Goal: Task Accomplishment & Management: Complete application form

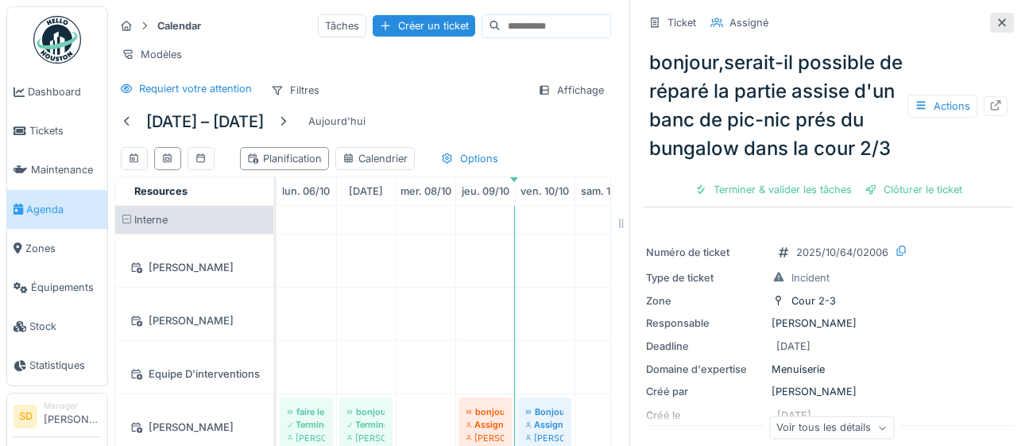
click at [1002, 21] on icon at bounding box center [1002, 22] width 8 height 8
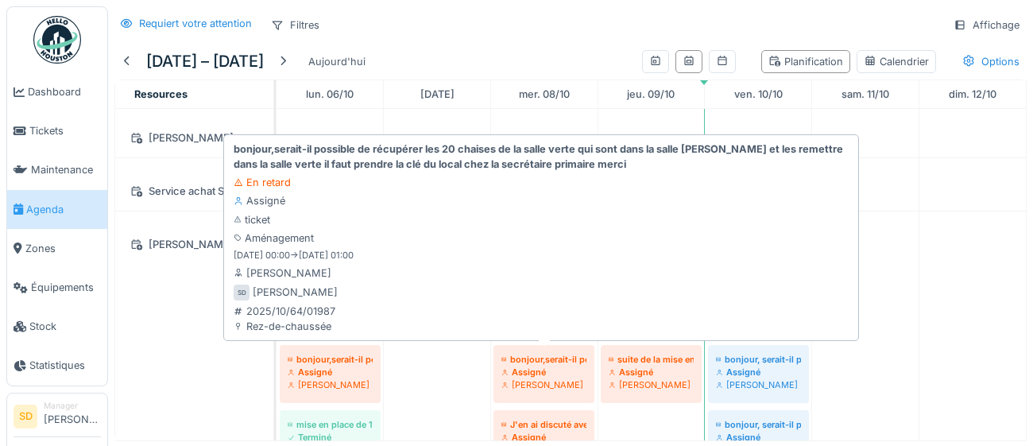
click at [540, 372] on div "Assigné" at bounding box center [543, 372] width 85 height 13
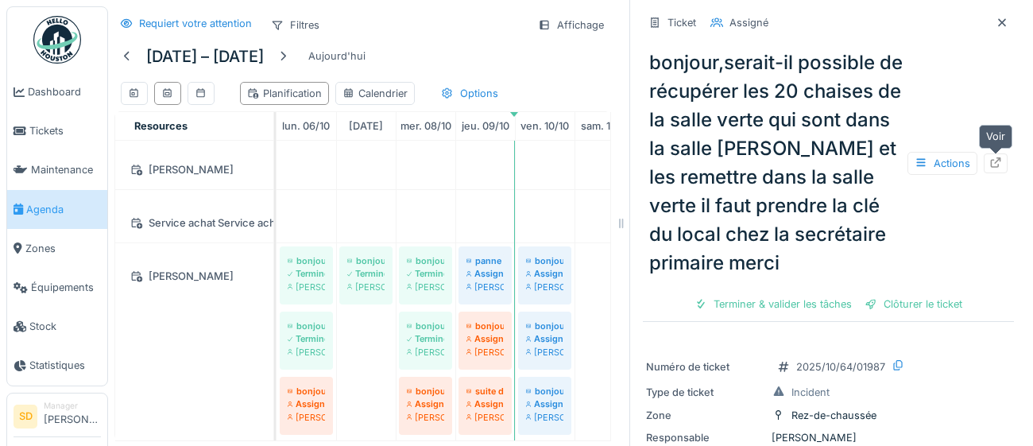
click at [998, 168] on div at bounding box center [995, 163] width 13 height 15
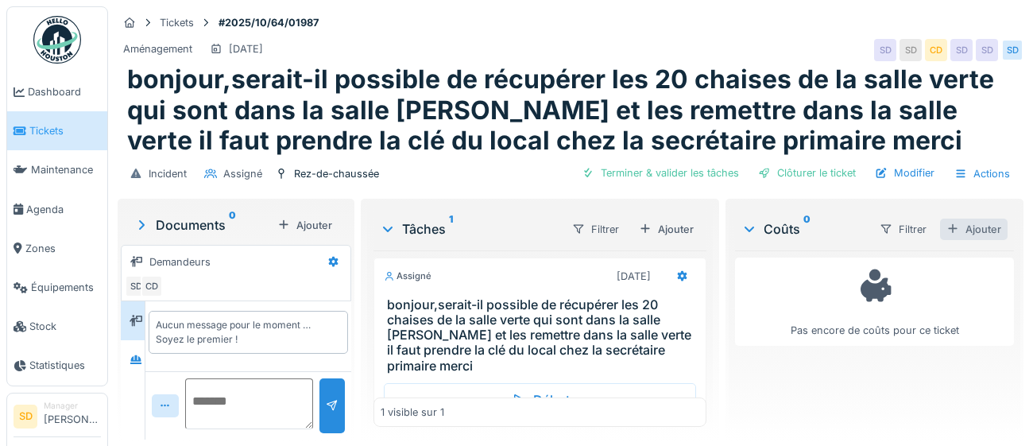
click at [992, 219] on div "Ajouter" at bounding box center [974, 229] width 68 height 21
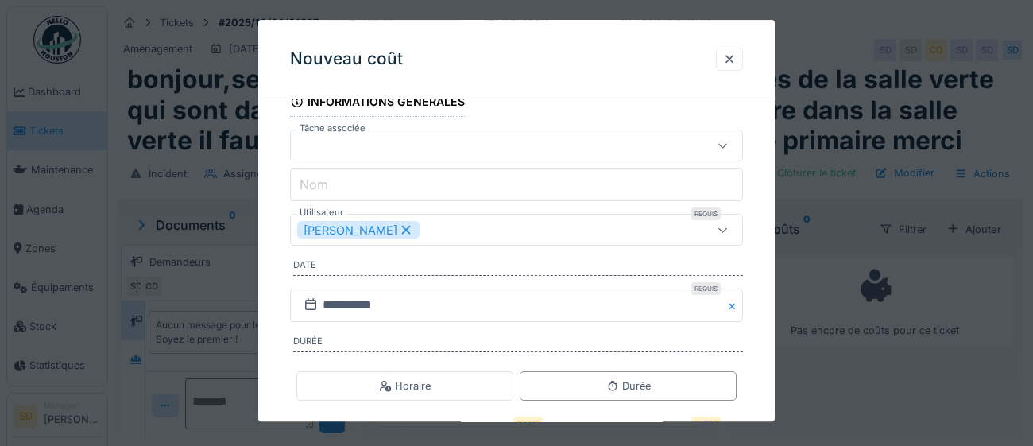
scroll to position [138, 0]
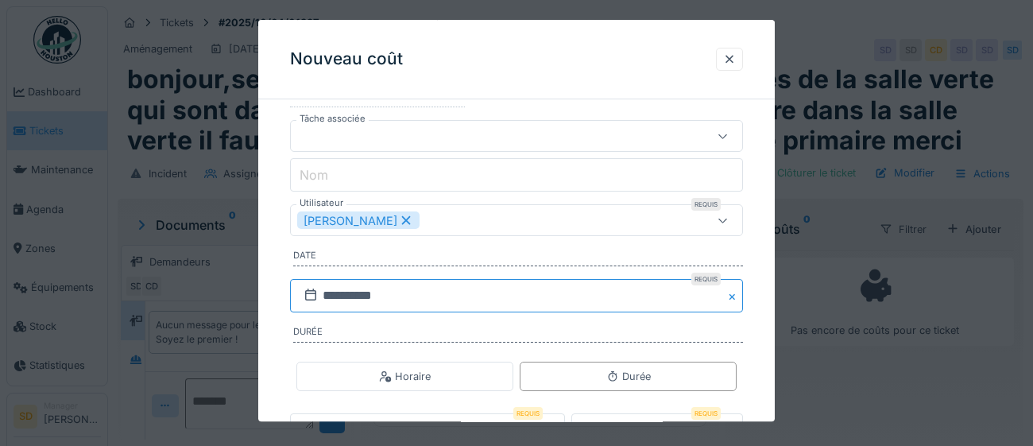
click at [480, 298] on input "**********" at bounding box center [516, 296] width 453 height 33
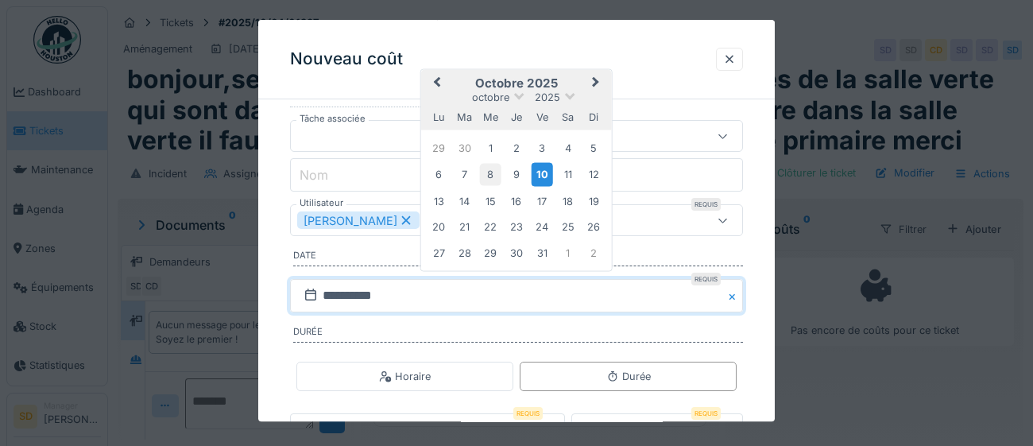
click at [487, 169] on div "8" at bounding box center [490, 174] width 21 height 21
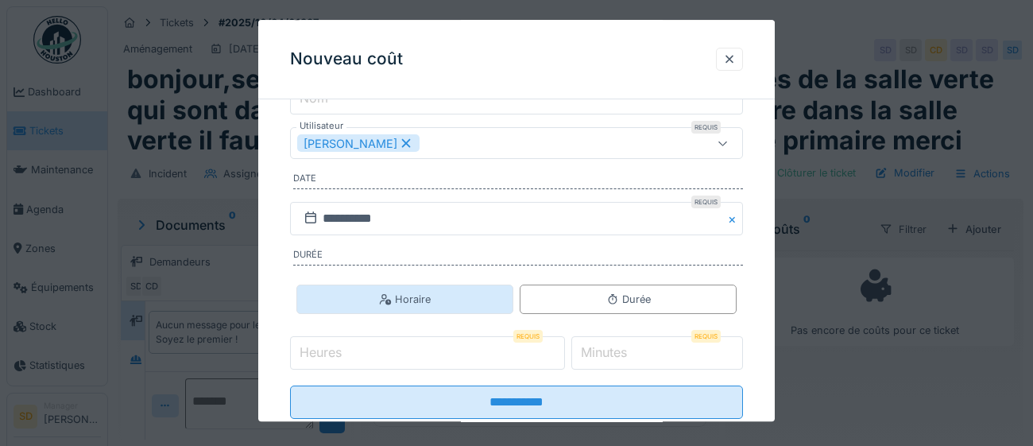
scroll to position [256, 0]
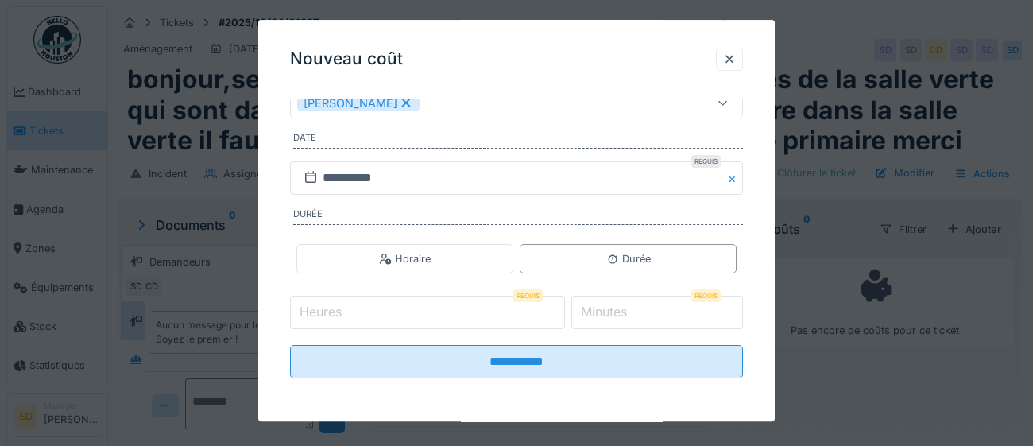
click at [407, 315] on input "Heures" at bounding box center [427, 312] width 275 height 33
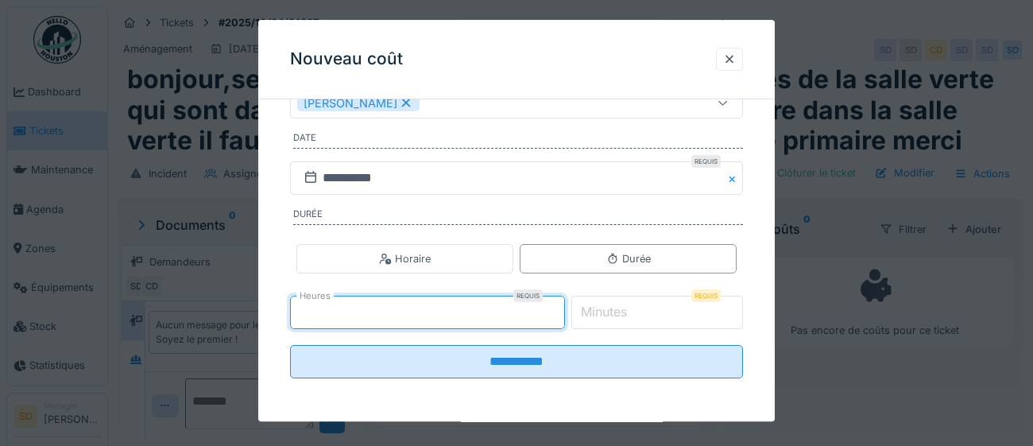
type input "*"
click at [623, 312] on label "Minutes" at bounding box center [604, 312] width 52 height 19
click at [623, 312] on input "*" at bounding box center [657, 312] width 172 height 33
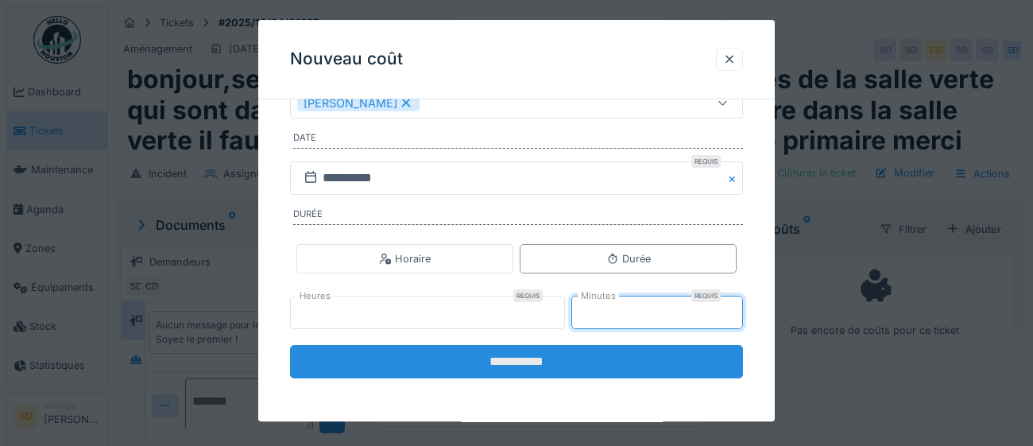
type input "**"
click at [522, 371] on input "**********" at bounding box center [516, 362] width 453 height 33
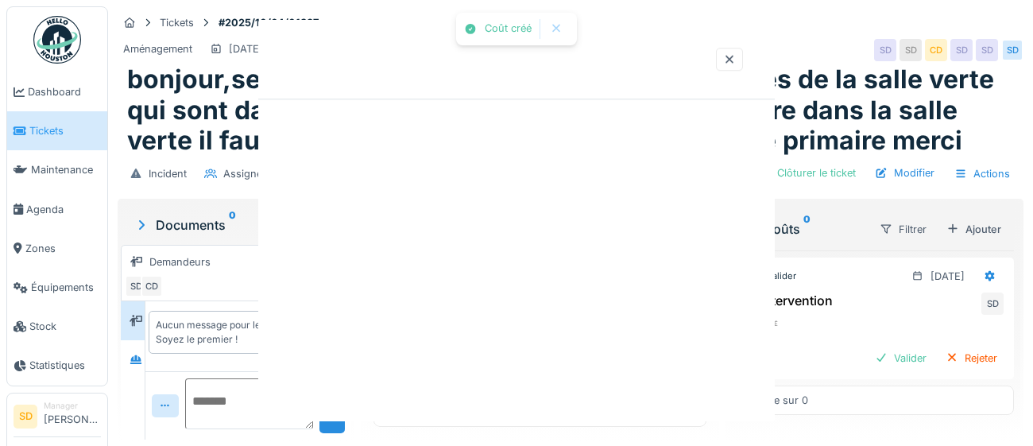
scroll to position [0, 0]
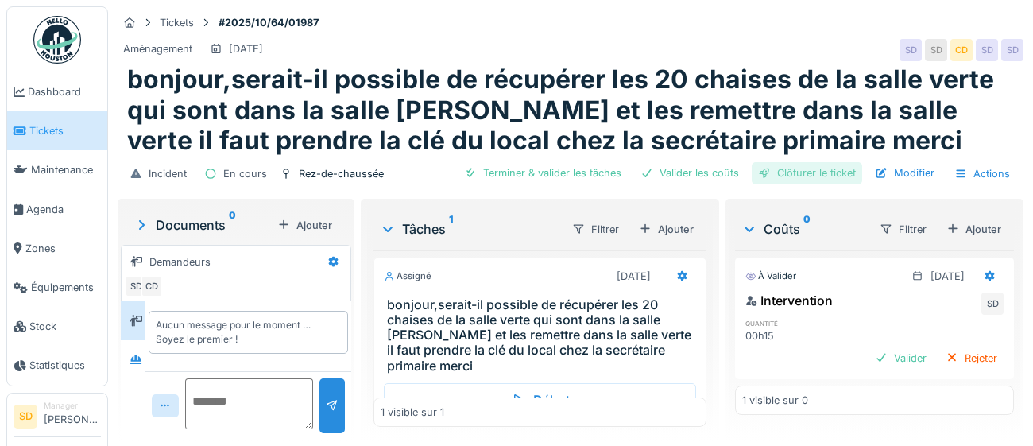
click at [841, 176] on div "Clôturer le ticket" at bounding box center [807, 172] width 110 height 21
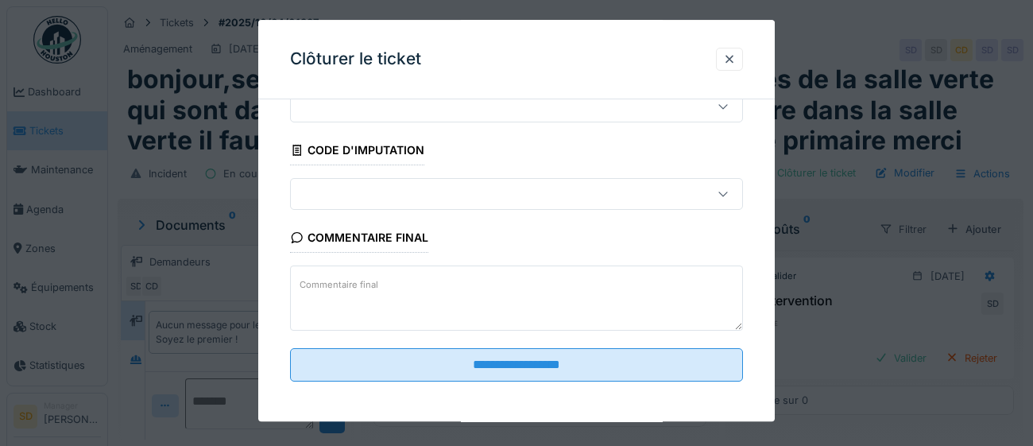
scroll to position [68, 0]
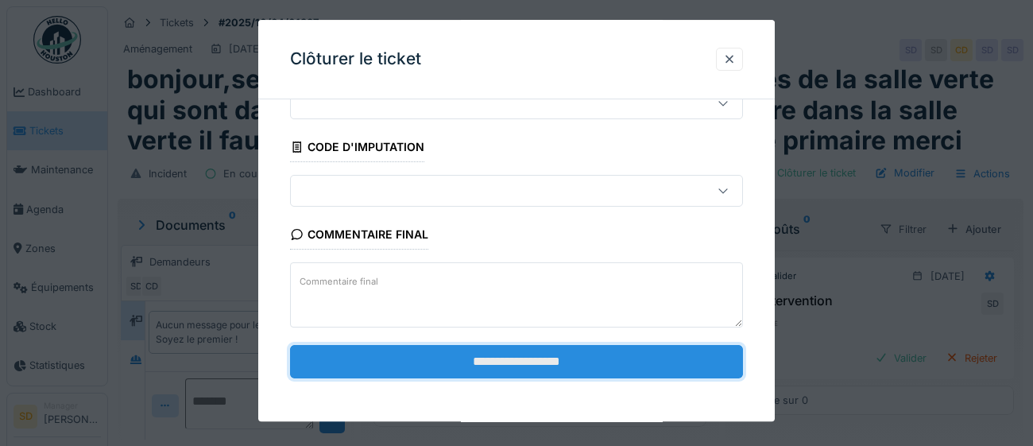
click at [621, 359] on input "**********" at bounding box center [516, 361] width 453 height 33
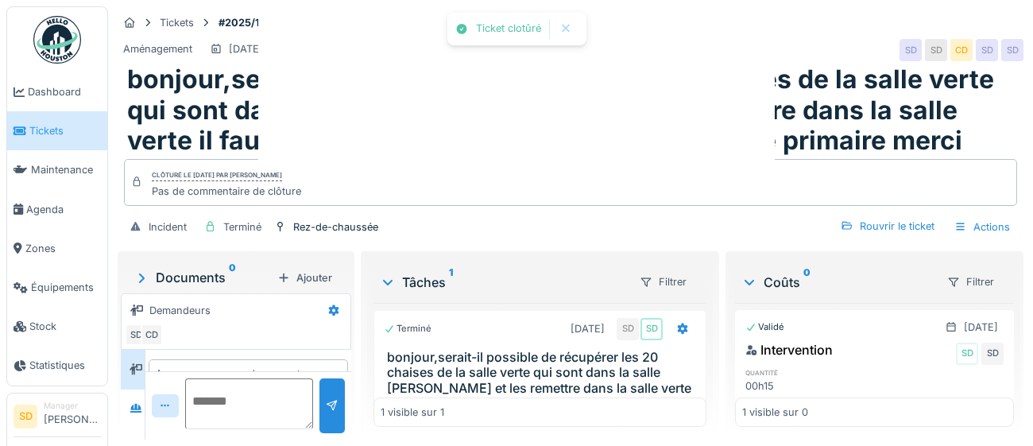
scroll to position [41, 0]
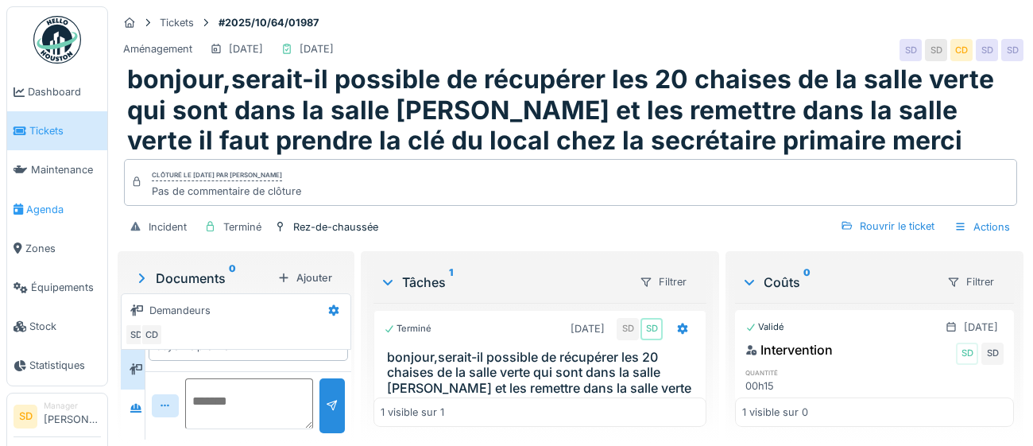
click at [36, 210] on span "Agenda" at bounding box center [63, 209] width 75 height 15
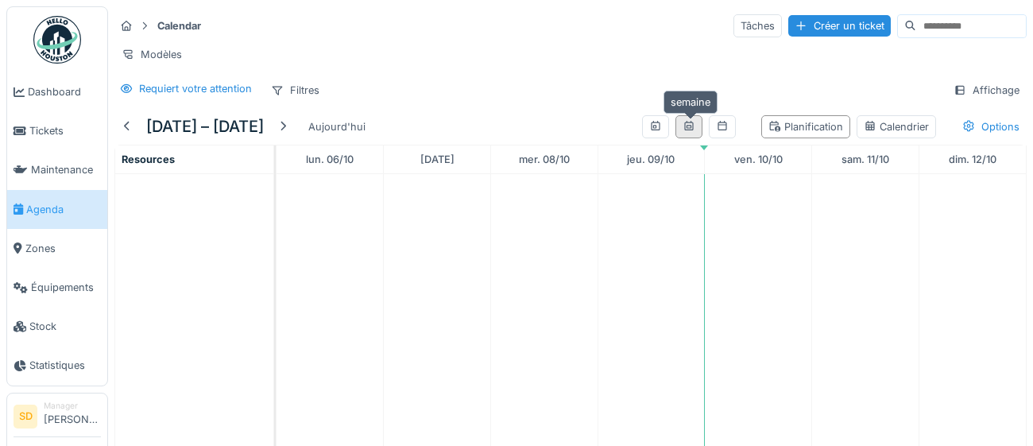
click at [687, 126] on icon at bounding box center [688, 126] width 9 height 10
click at [659, 129] on icon at bounding box center [655, 126] width 9 height 10
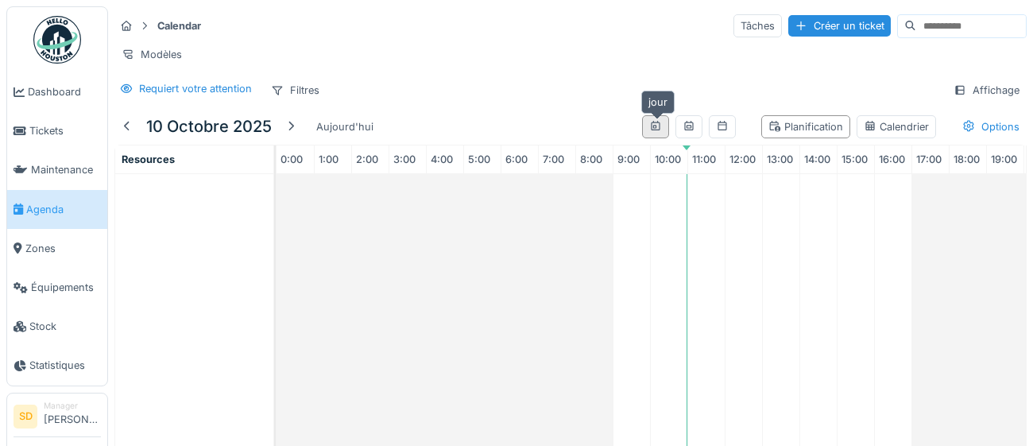
scroll to position [0, 146]
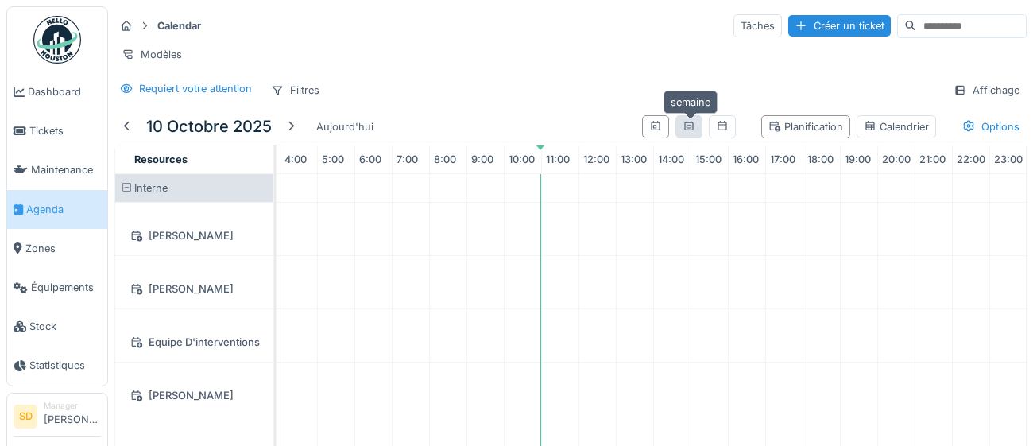
click at [690, 130] on icon at bounding box center [688, 126] width 9 height 10
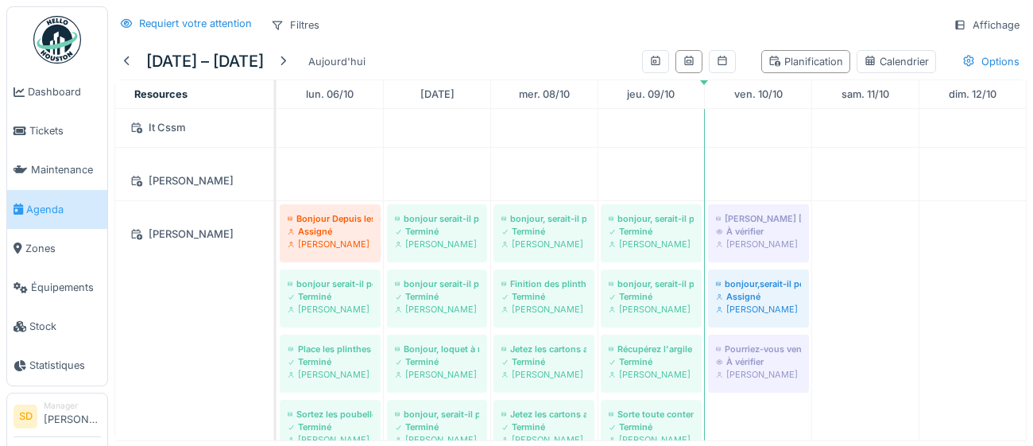
scroll to position [625, 0]
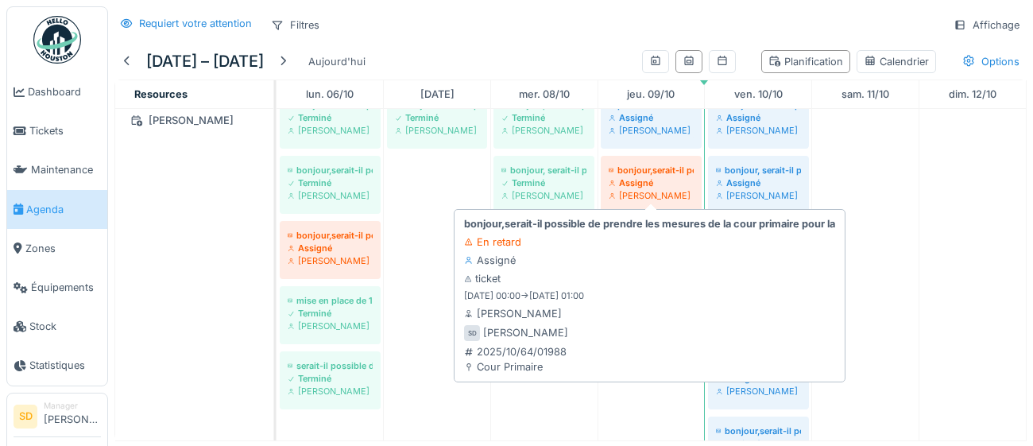
click at [650, 189] on div "[PERSON_NAME]" at bounding box center [651, 195] width 85 height 13
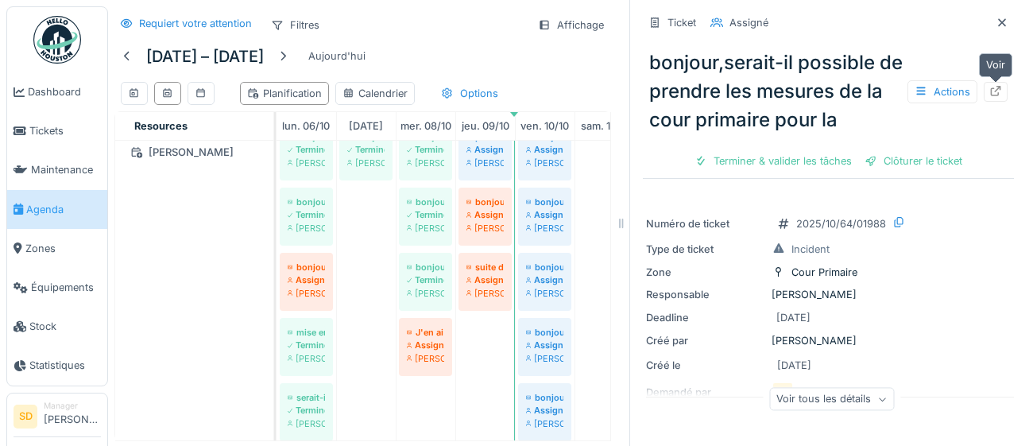
click at [1003, 96] on div at bounding box center [996, 92] width 24 height 20
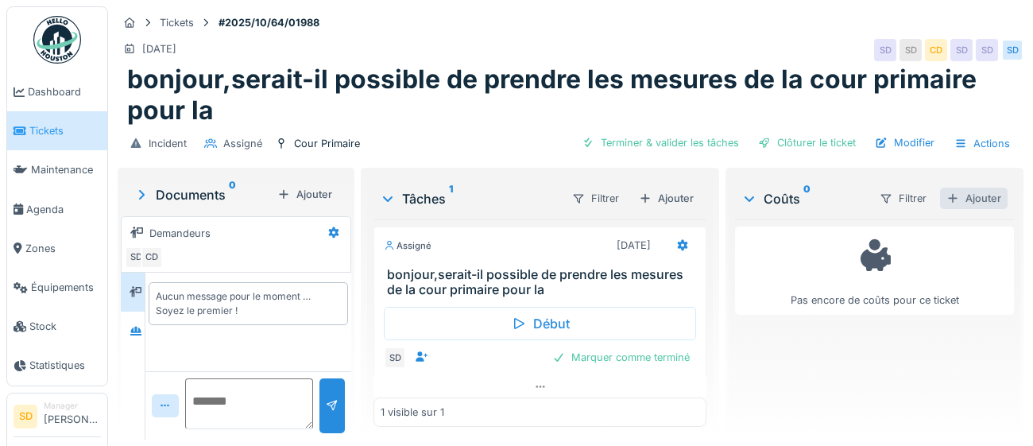
click at [976, 197] on div "Ajouter" at bounding box center [974, 198] width 68 height 21
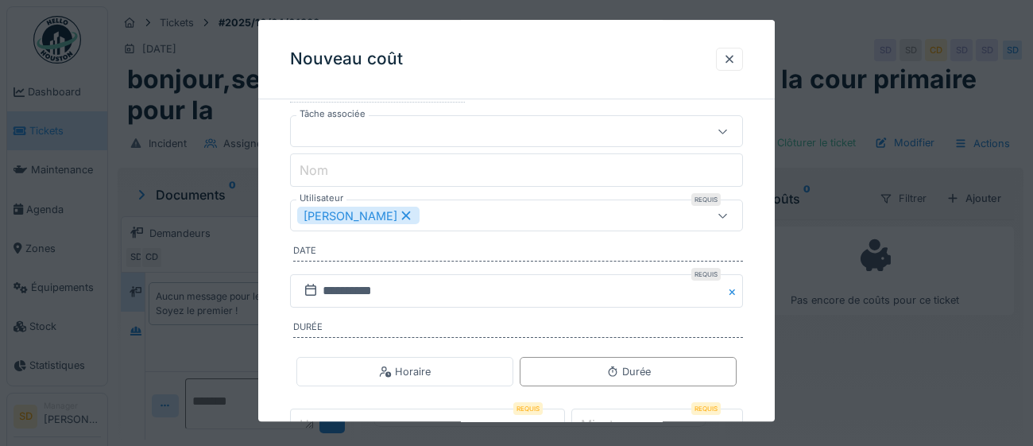
scroll to position [144, 0]
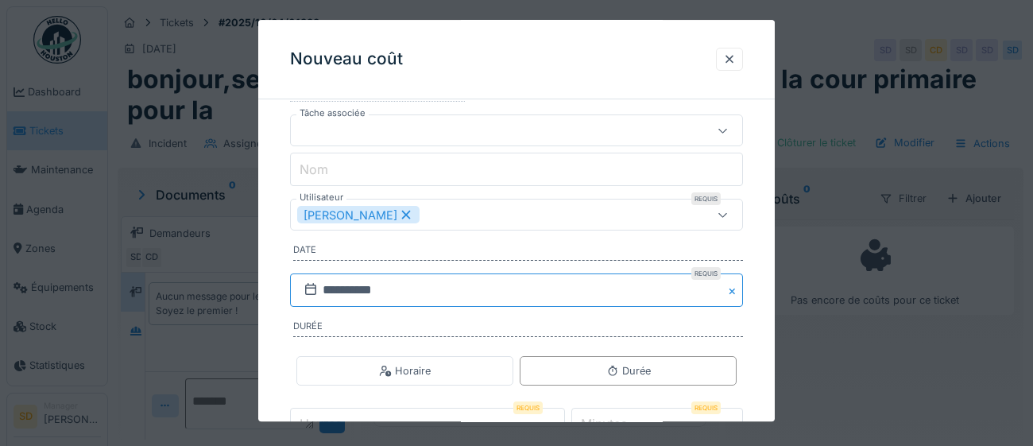
click at [420, 295] on input "**********" at bounding box center [516, 290] width 453 height 33
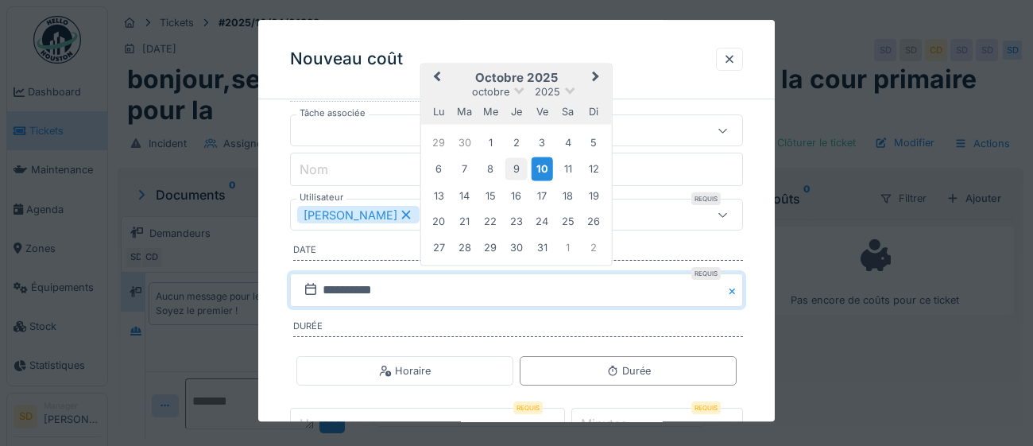
click at [514, 171] on div "9" at bounding box center [515, 168] width 21 height 21
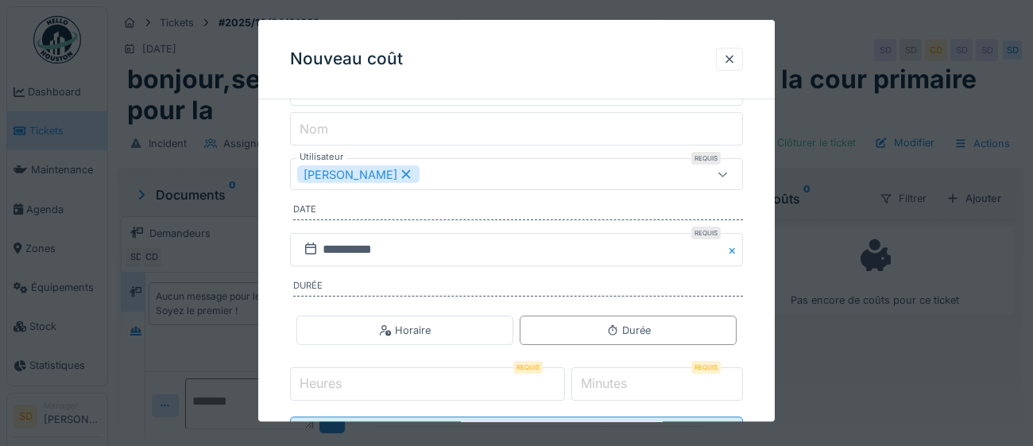
scroll to position [234, 0]
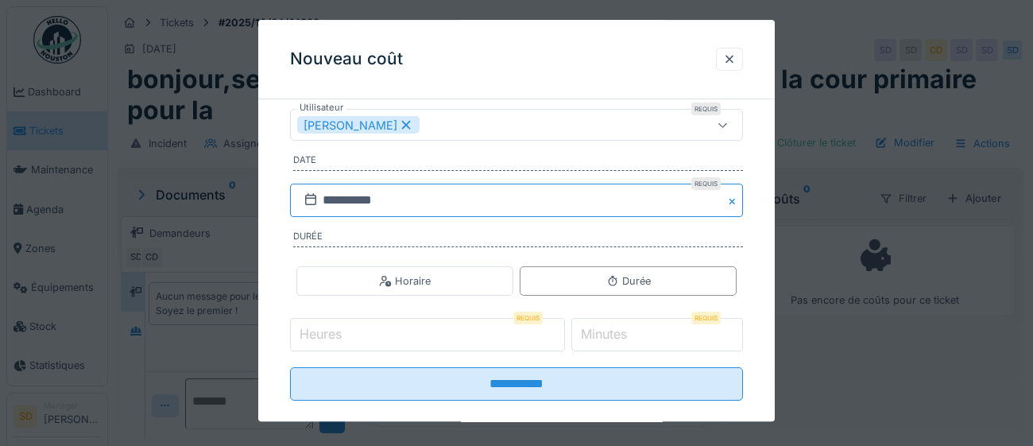
click at [420, 199] on input "**********" at bounding box center [516, 200] width 453 height 33
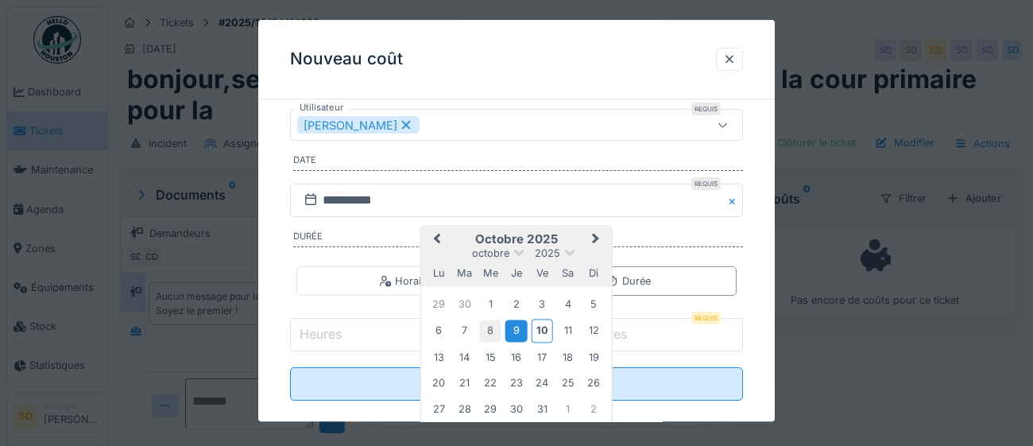
click at [492, 327] on div "8" at bounding box center [490, 330] width 21 height 21
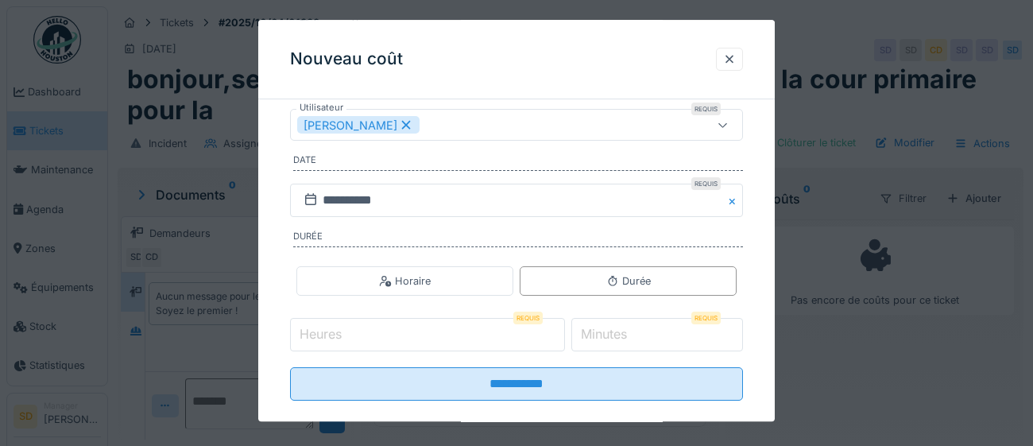
click at [431, 337] on input "Heures" at bounding box center [427, 335] width 275 height 33
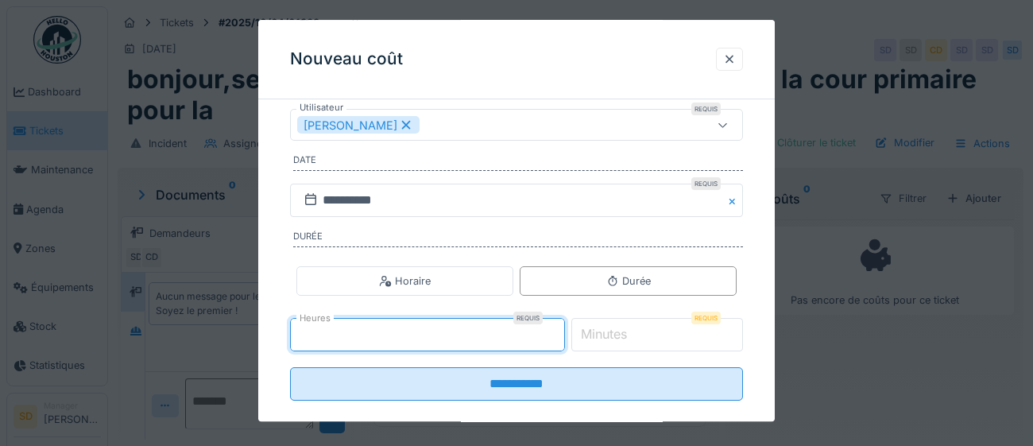
type input "*"
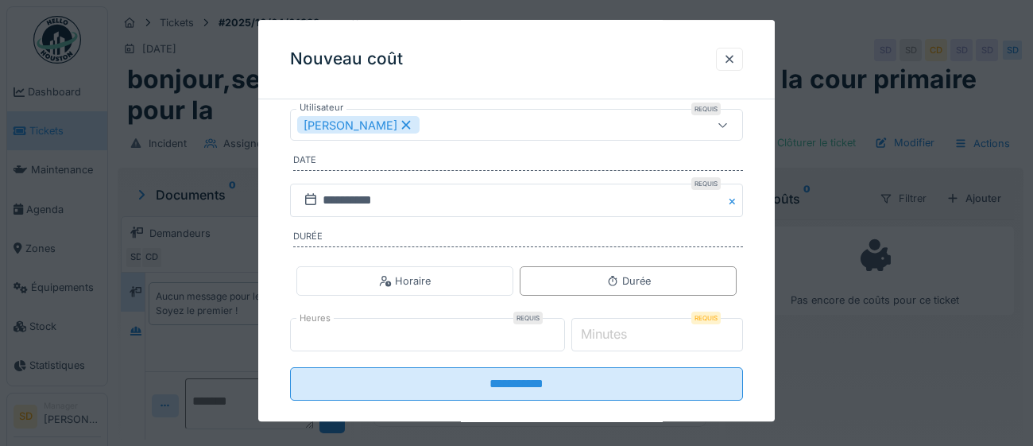
click at [630, 335] on label "Minutes" at bounding box center [604, 334] width 52 height 19
click at [632, 335] on input "*" at bounding box center [657, 335] width 172 height 33
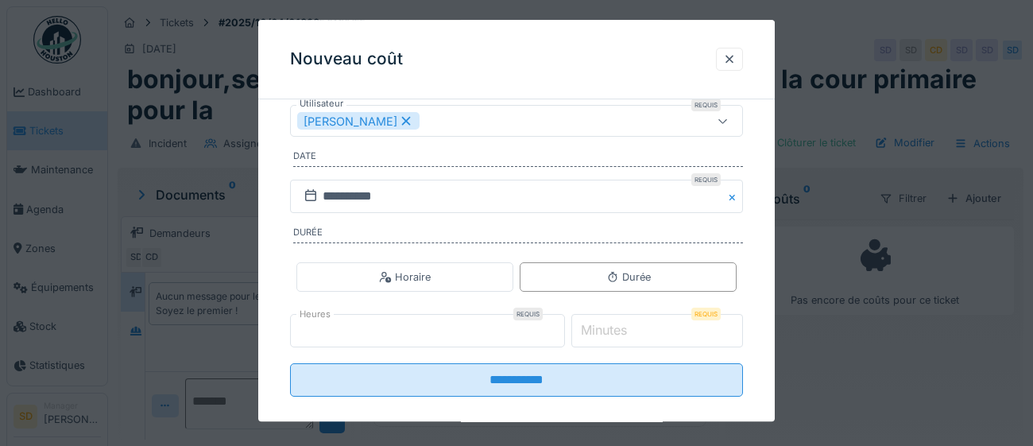
scroll to position [234, 0]
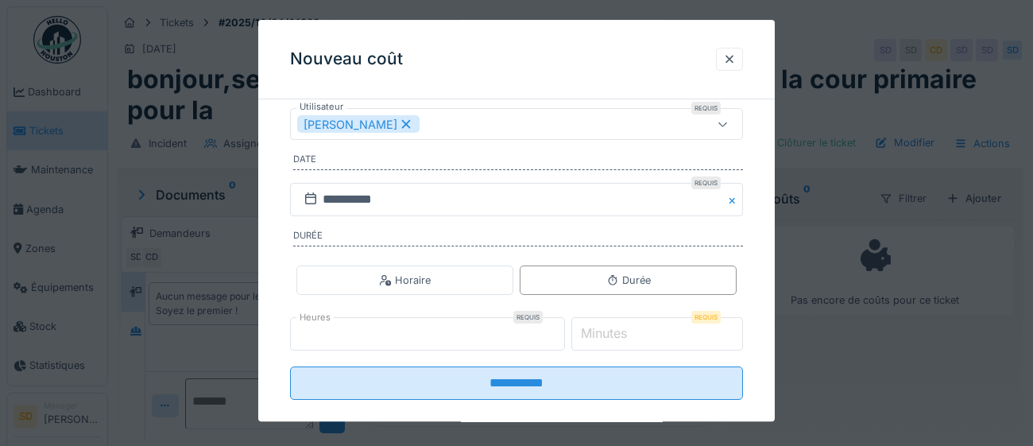
click at [651, 333] on input "*" at bounding box center [657, 334] width 172 height 33
type input "**"
click at [474, 130] on div "[PERSON_NAME]" at bounding box center [488, 124] width 382 height 17
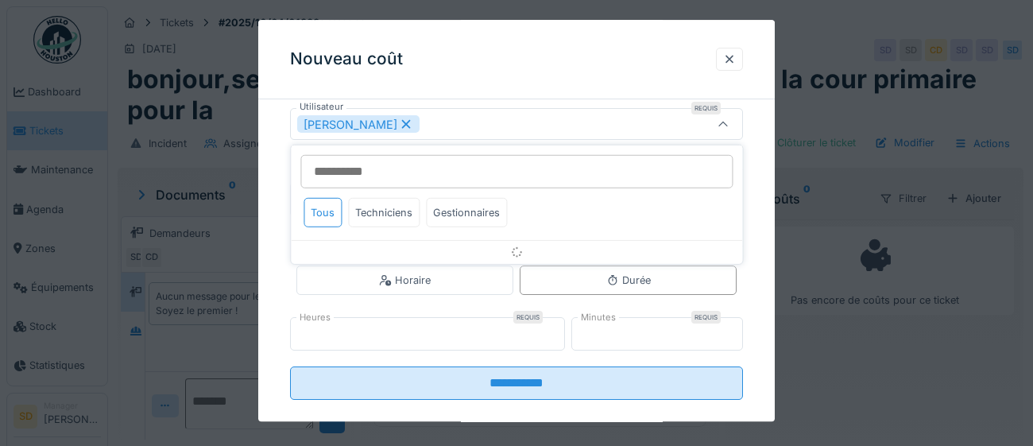
scroll to position [137, 0]
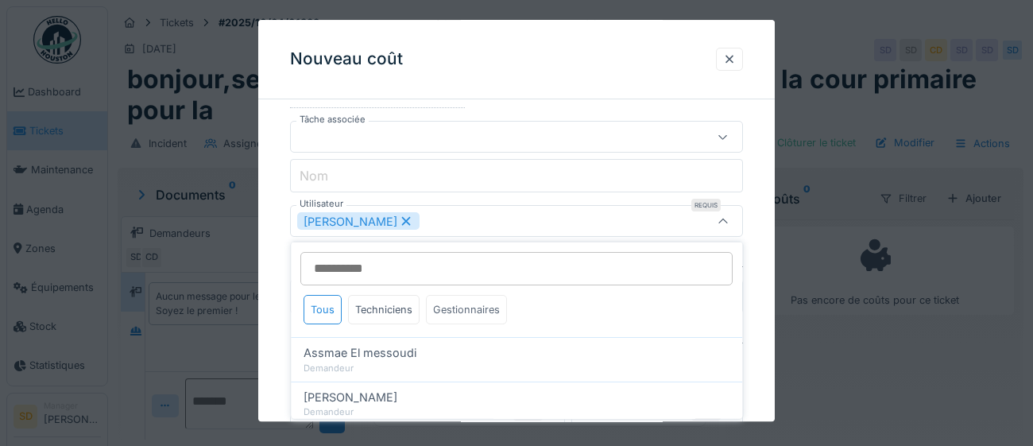
click at [474, 314] on div "Gestionnaires" at bounding box center [466, 309] width 81 height 29
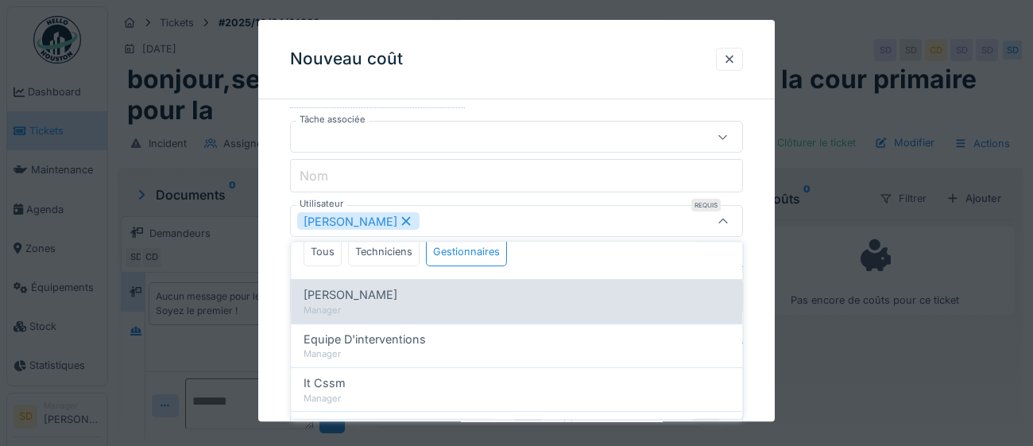
scroll to position [60, 0]
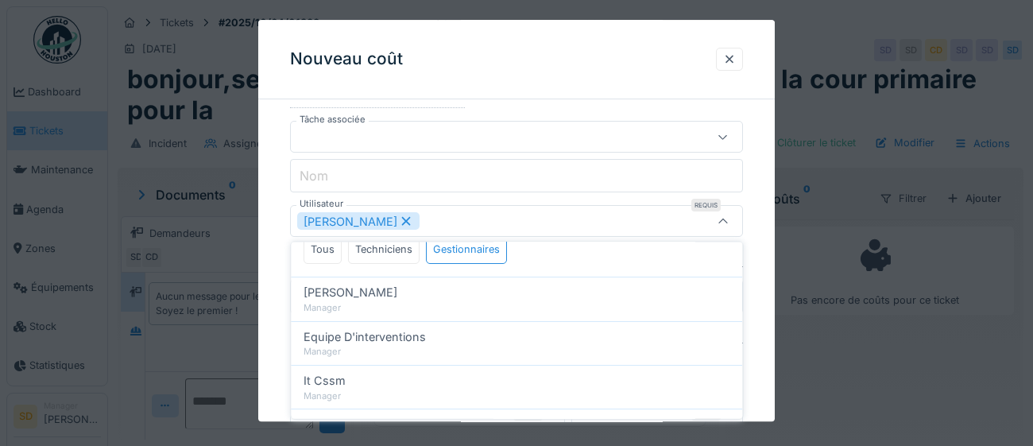
click at [766, 279] on div "**********" at bounding box center [516, 258] width 516 height 567
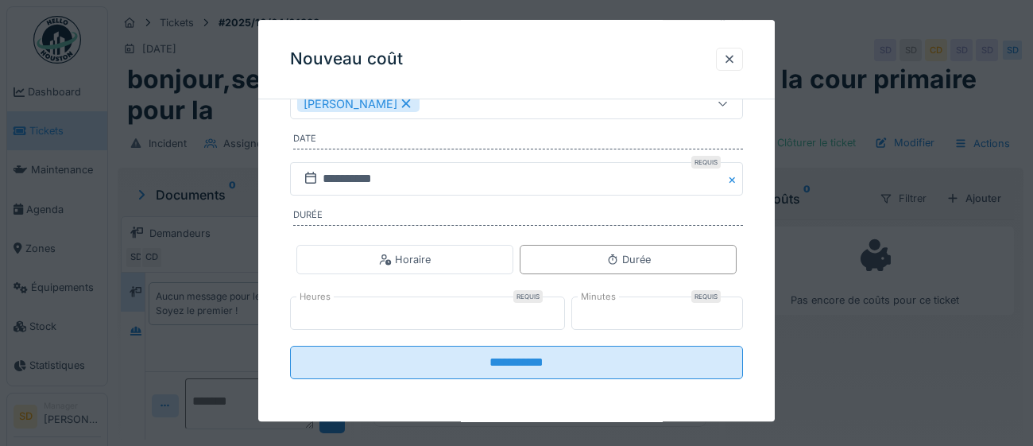
scroll to position [256, 0]
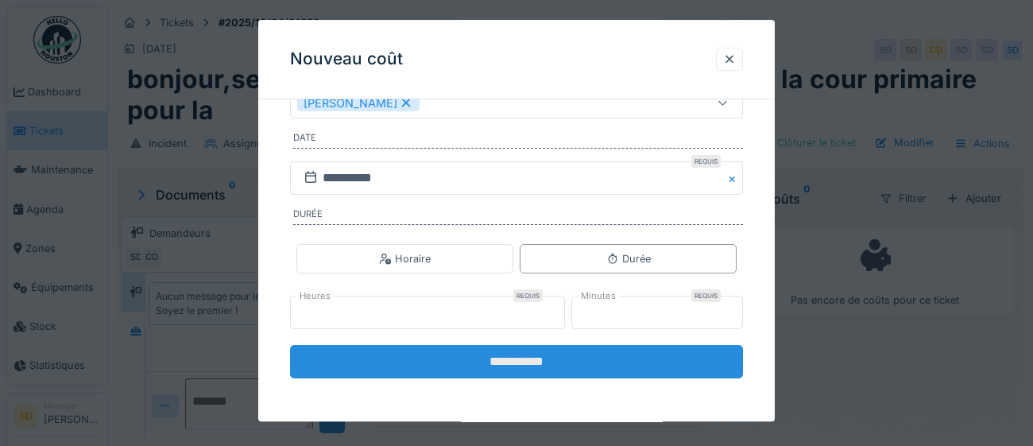
click at [533, 365] on input "**********" at bounding box center [516, 362] width 453 height 33
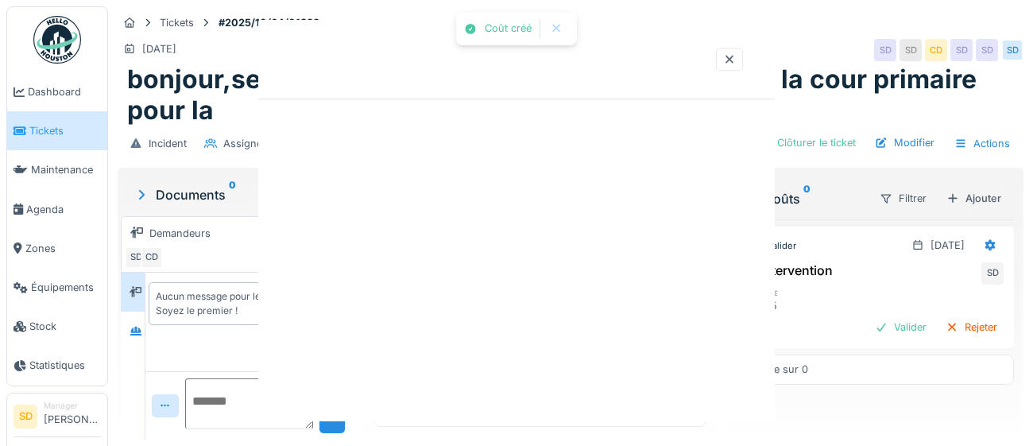
scroll to position [0, 0]
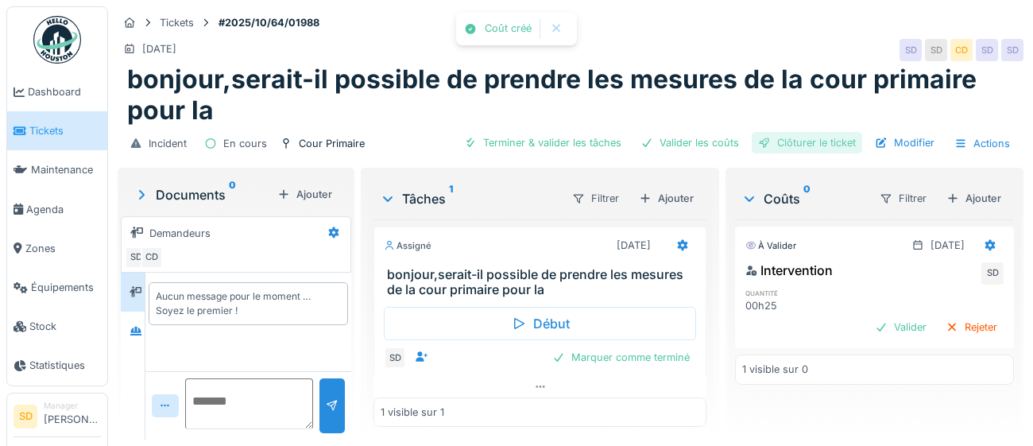
click at [829, 147] on div "Clôturer le ticket" at bounding box center [807, 142] width 110 height 21
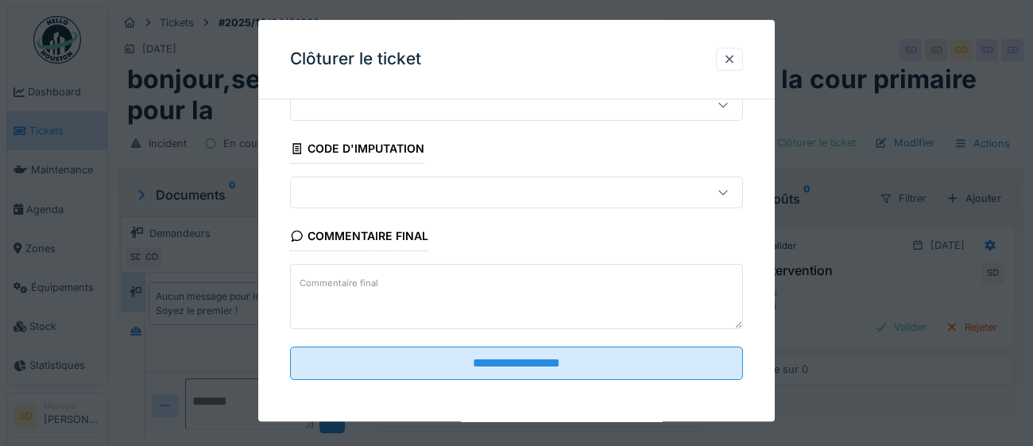
scroll to position [68, 0]
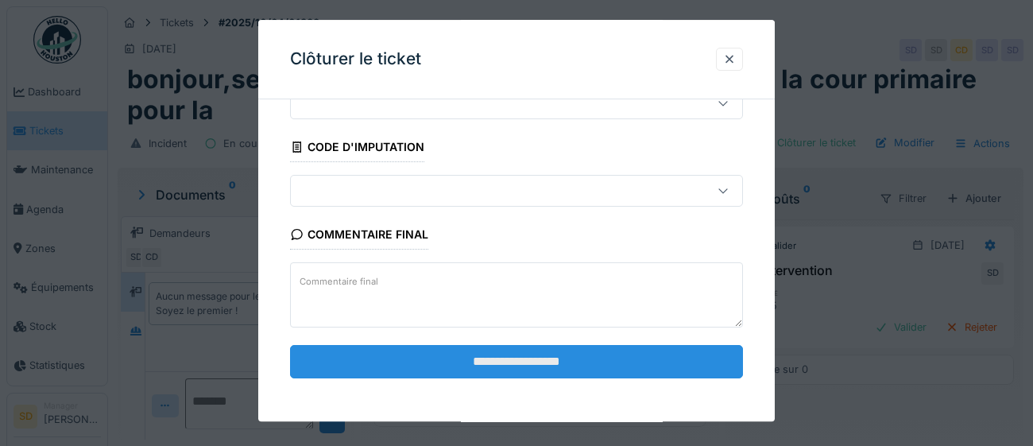
click at [589, 368] on input "**********" at bounding box center [516, 361] width 453 height 33
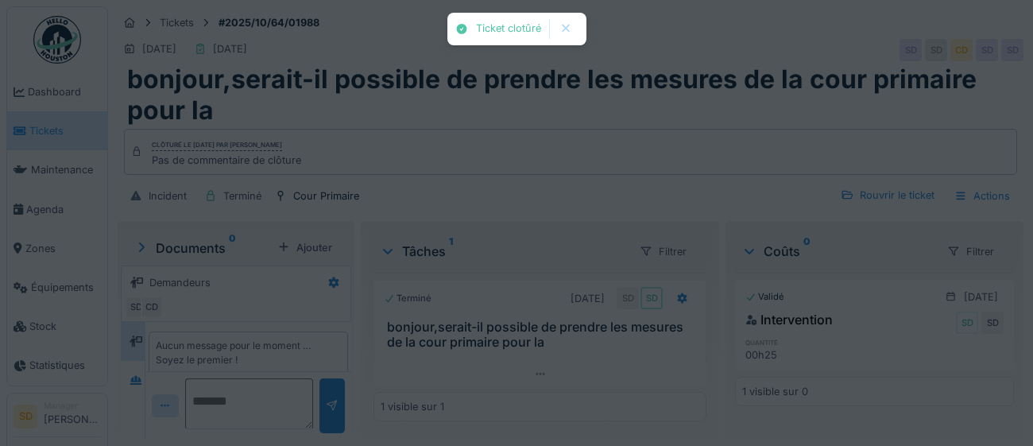
scroll to position [14, 0]
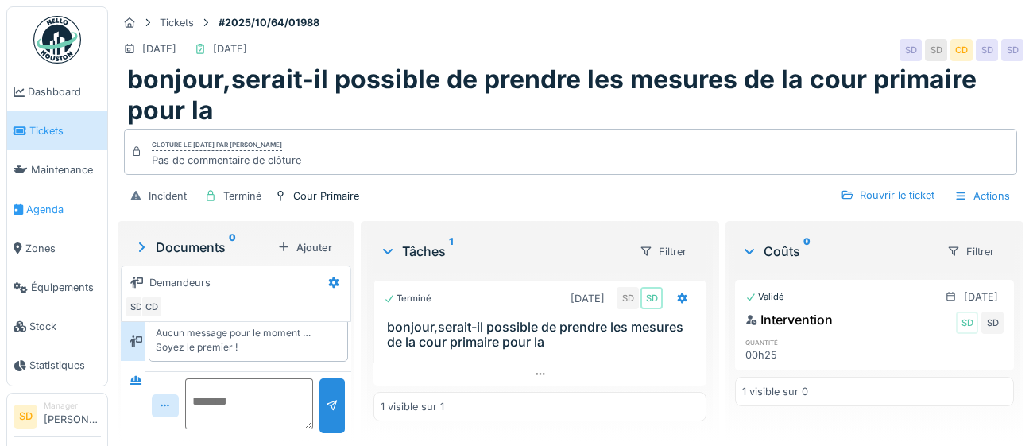
click at [45, 208] on span "Agenda" at bounding box center [63, 209] width 75 height 15
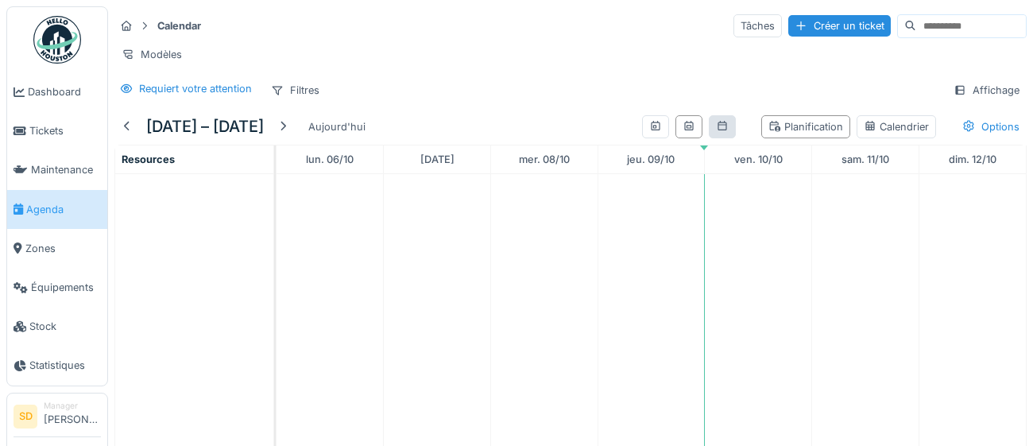
click at [731, 130] on div at bounding box center [722, 126] width 27 height 23
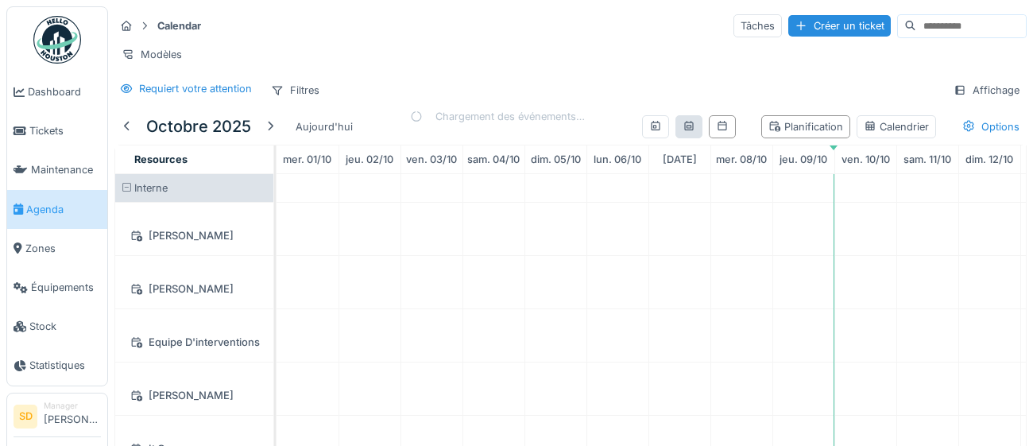
click at [689, 137] on div at bounding box center [688, 126] width 27 height 23
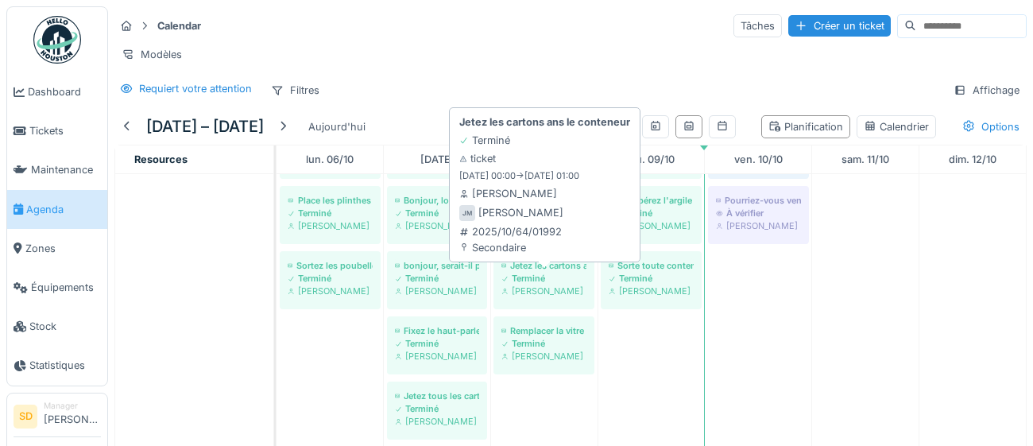
scroll to position [586, 0]
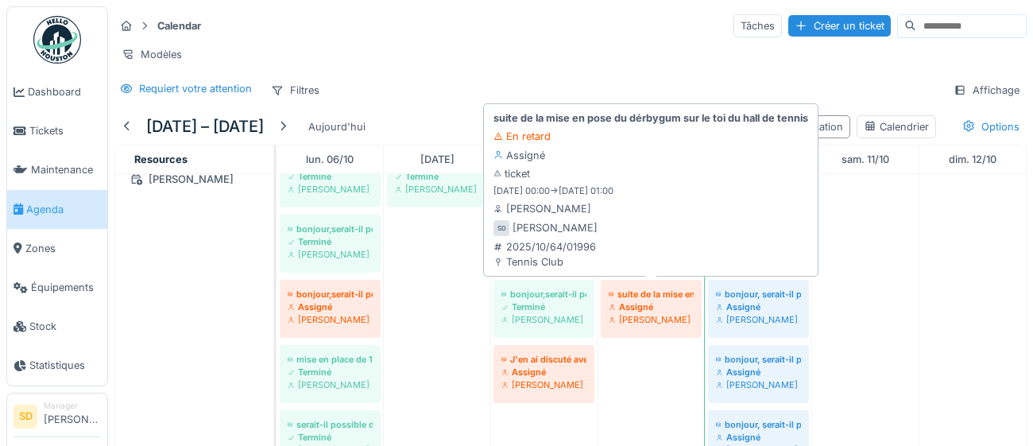
click at [649, 309] on div "Assigné" at bounding box center [651, 306] width 85 height 13
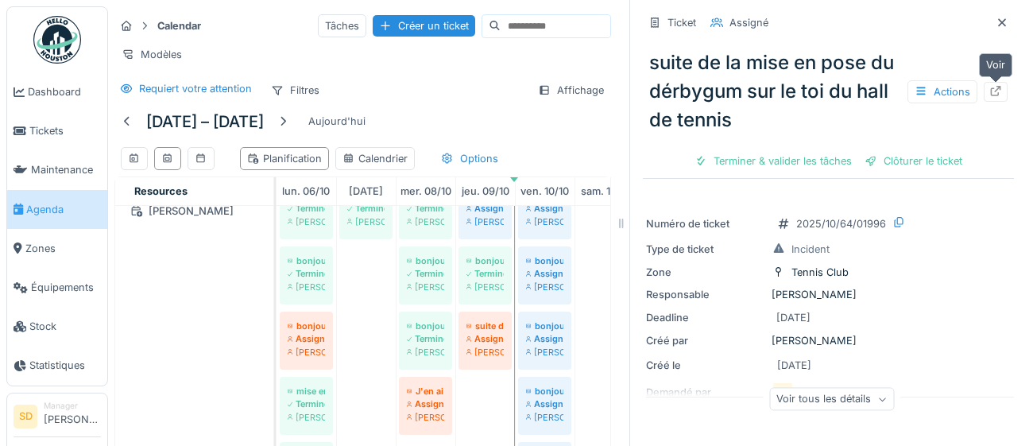
click at [999, 94] on icon at bounding box center [995, 91] width 13 height 10
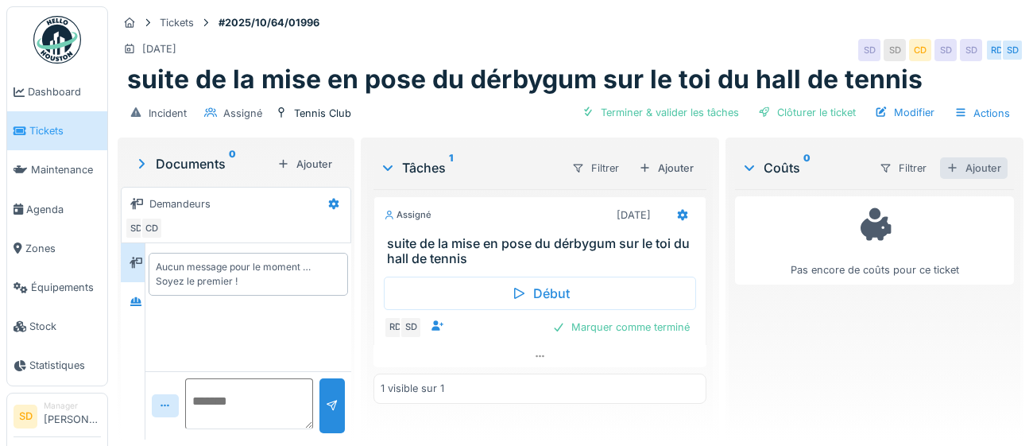
click at [981, 164] on div "Ajouter" at bounding box center [974, 167] width 68 height 21
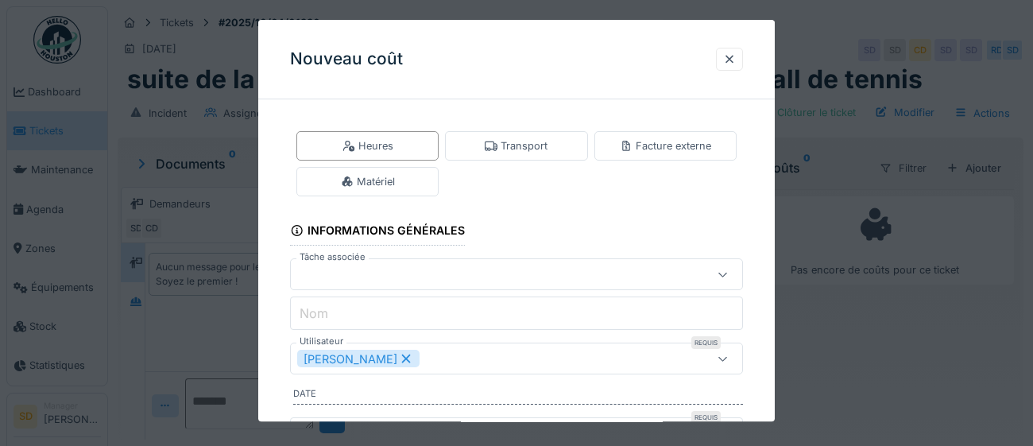
click at [516, 357] on div "[PERSON_NAME]" at bounding box center [488, 358] width 382 height 17
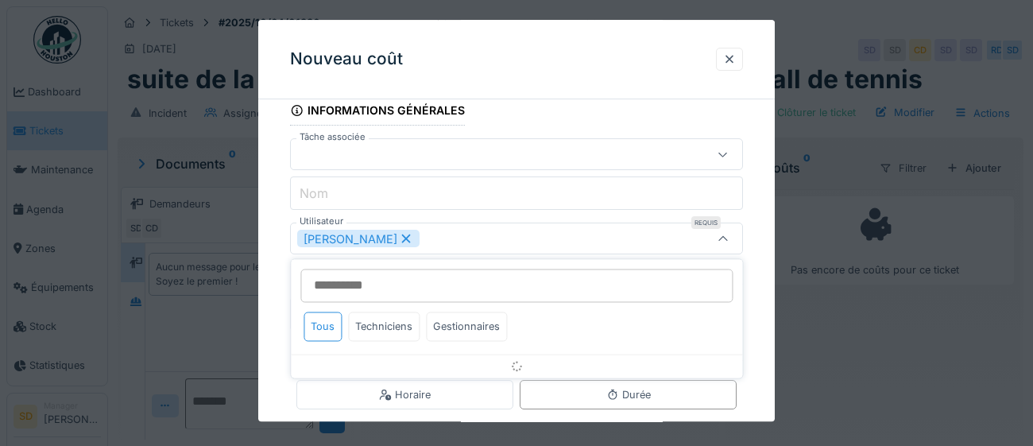
scroll to position [137, 0]
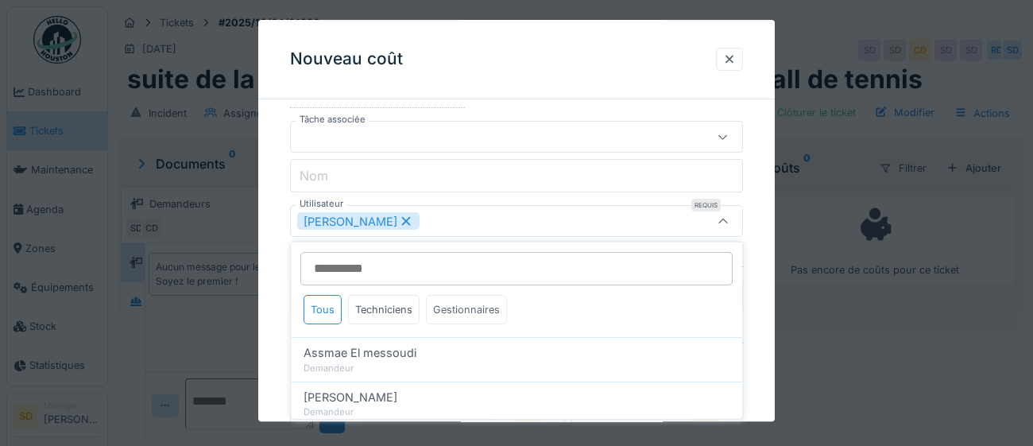
click at [484, 301] on div "Gestionnaires" at bounding box center [466, 309] width 81 height 29
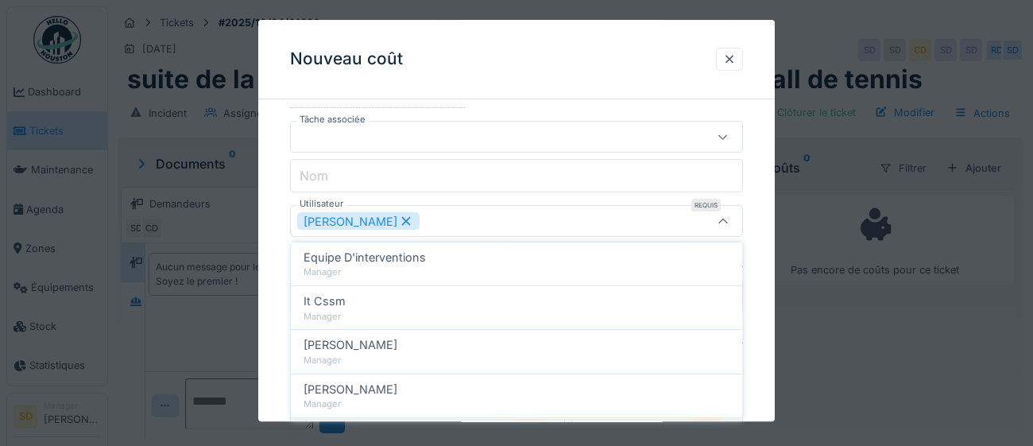
scroll to position [158, 0]
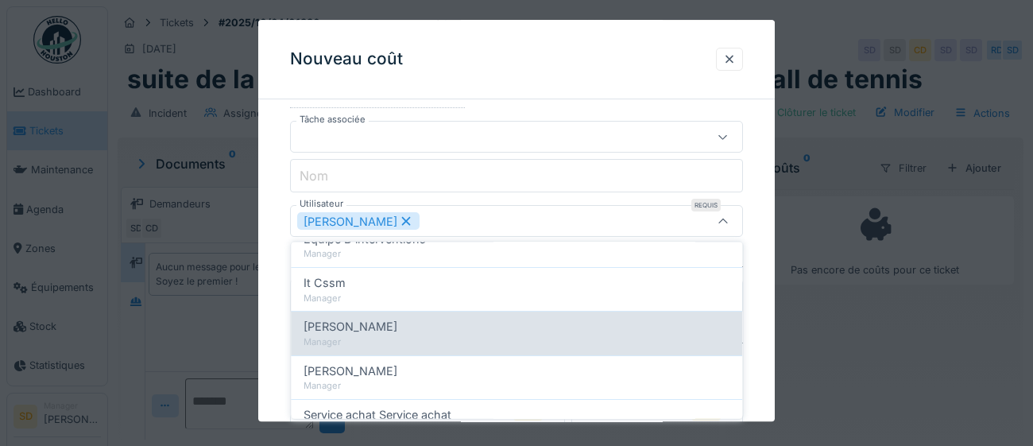
click at [478, 338] on div "Manager" at bounding box center [517, 342] width 426 height 14
type input "*********"
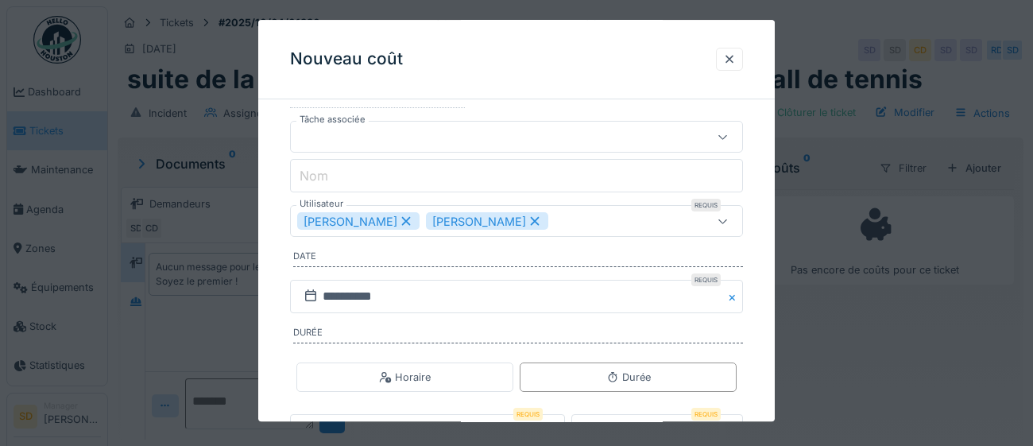
click at [761, 354] on div "**********" at bounding box center [516, 258] width 516 height 567
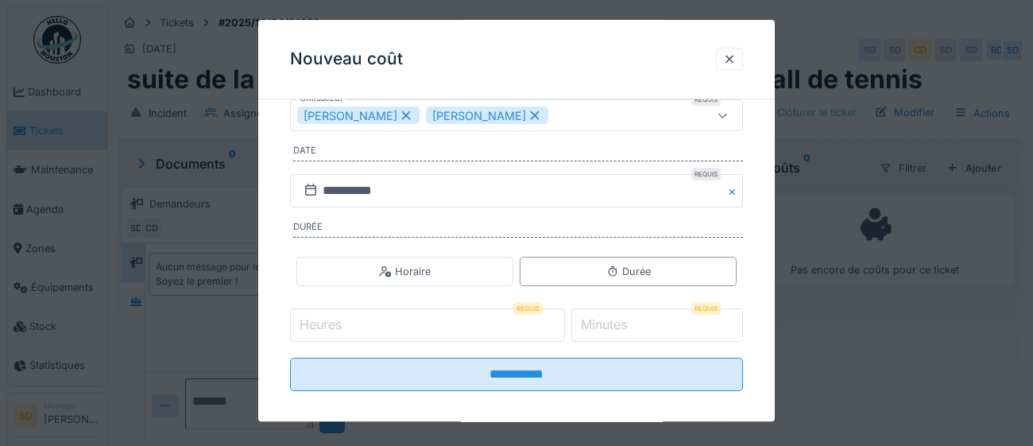
scroll to position [256, 0]
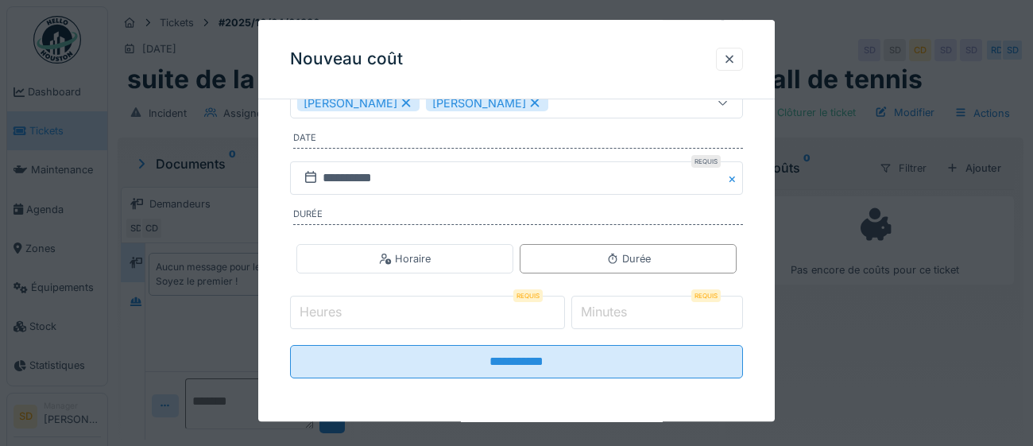
click at [435, 320] on input "Heures" at bounding box center [427, 312] width 275 height 33
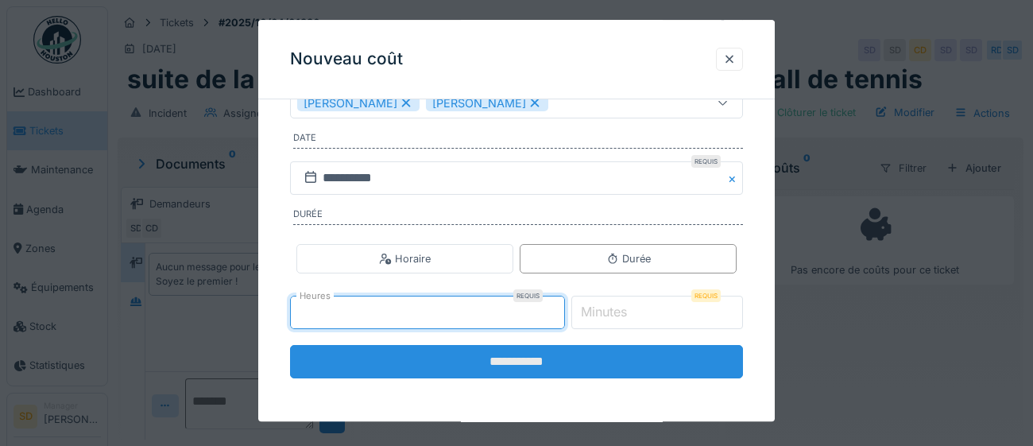
type input "*"
click at [444, 359] on input "**********" at bounding box center [516, 362] width 453 height 33
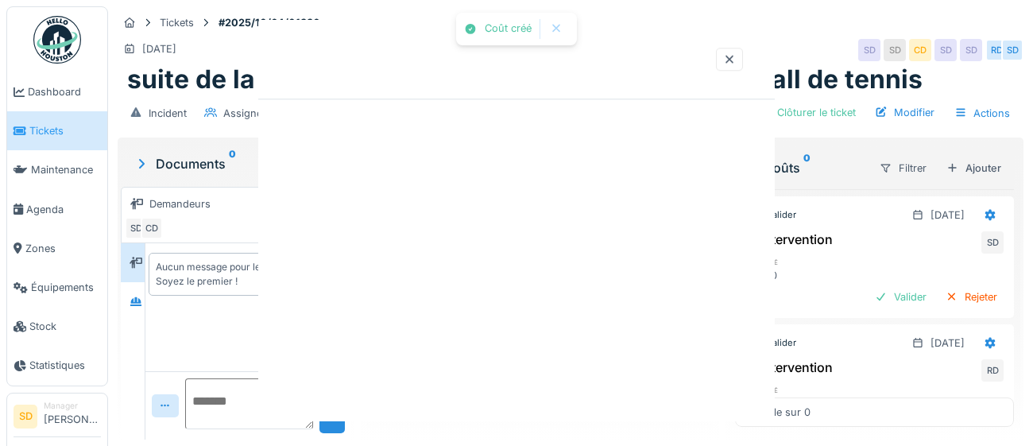
scroll to position [0, 0]
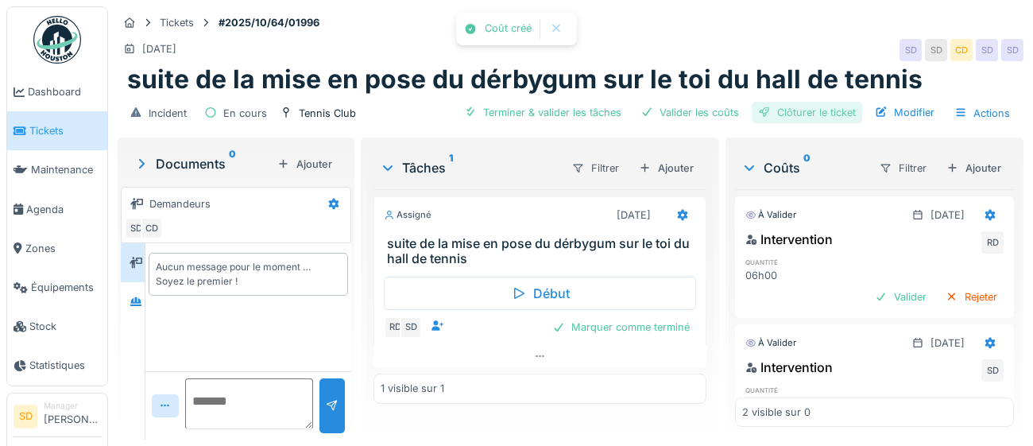
click at [822, 111] on div "Clôturer le ticket" at bounding box center [807, 112] width 110 height 21
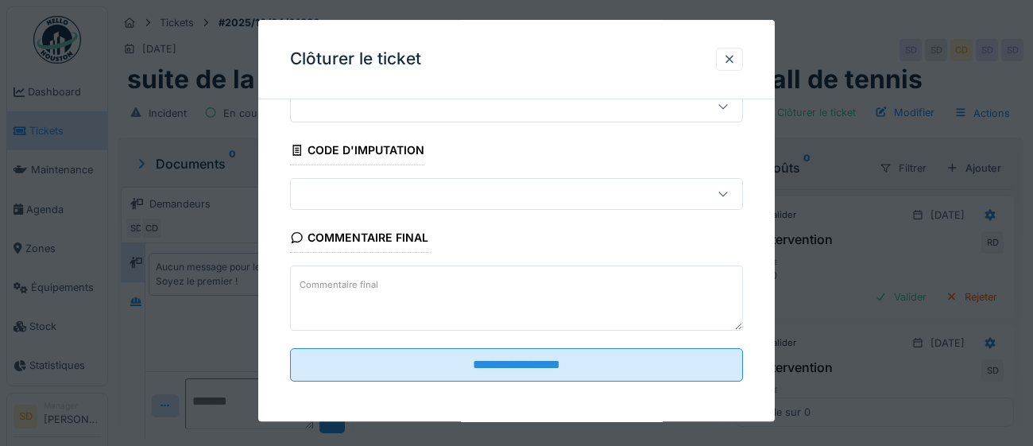
scroll to position [68, 0]
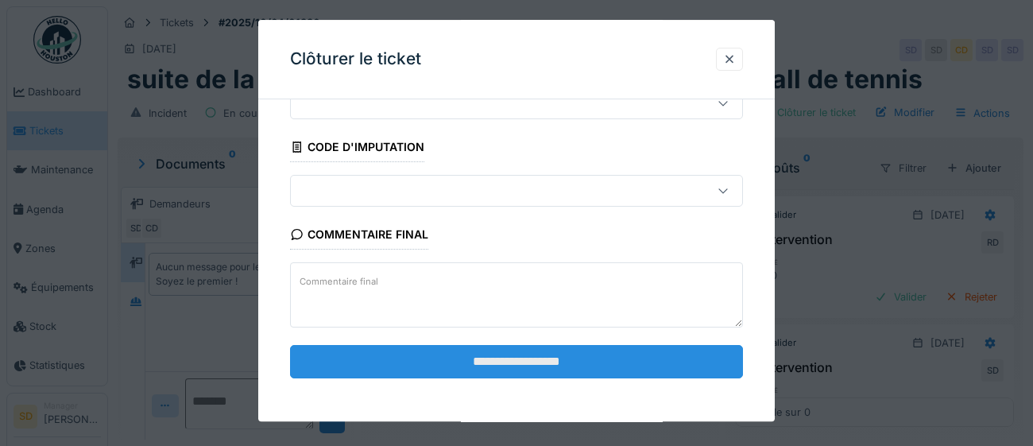
click at [589, 368] on input "**********" at bounding box center [516, 361] width 453 height 33
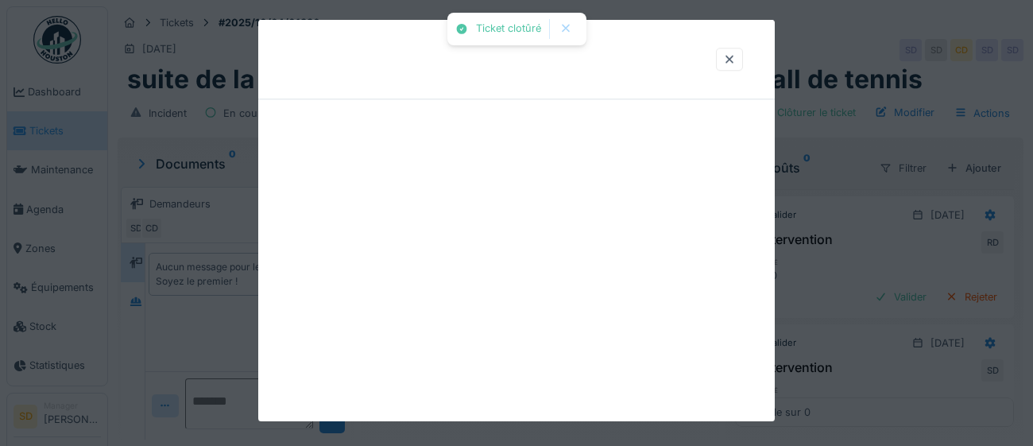
scroll to position [0, 0]
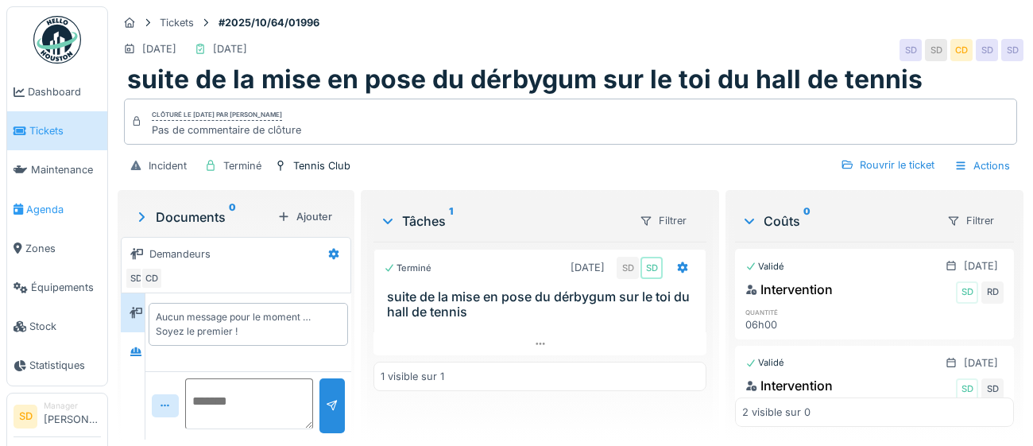
click at [52, 206] on span "Agenda" at bounding box center [63, 209] width 75 height 15
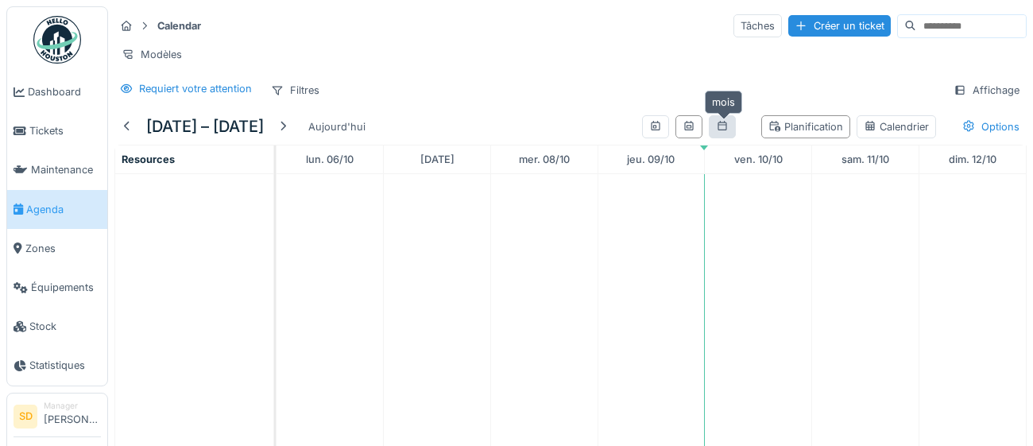
click at [722, 123] on icon at bounding box center [722, 126] width 13 height 10
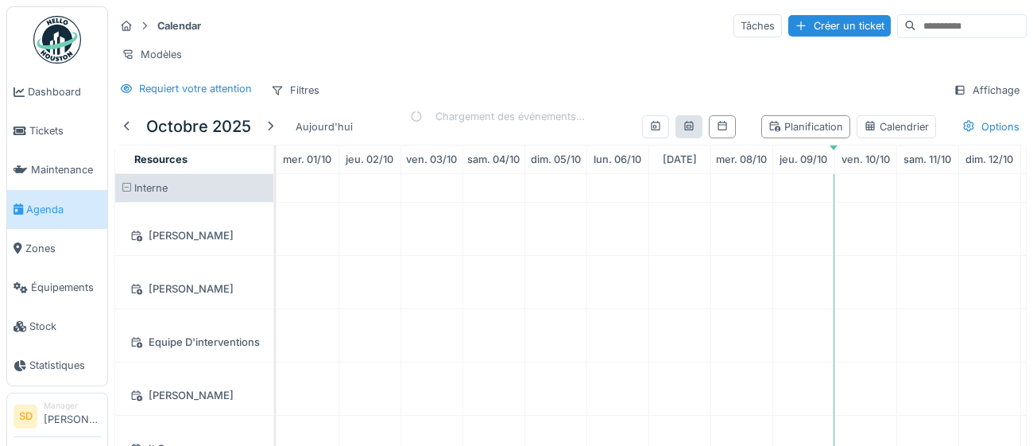
click at [691, 136] on div at bounding box center [689, 127] width 106 height 36
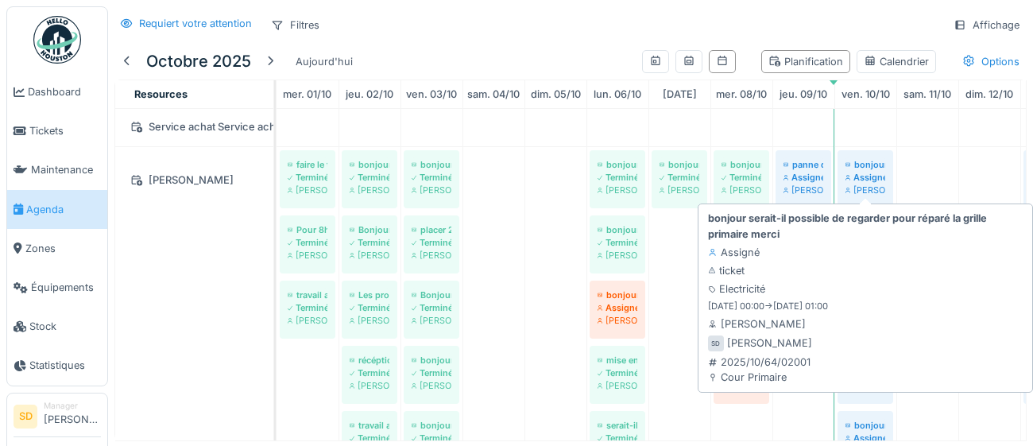
click at [868, 172] on div "Assigné" at bounding box center [865, 177] width 40 height 13
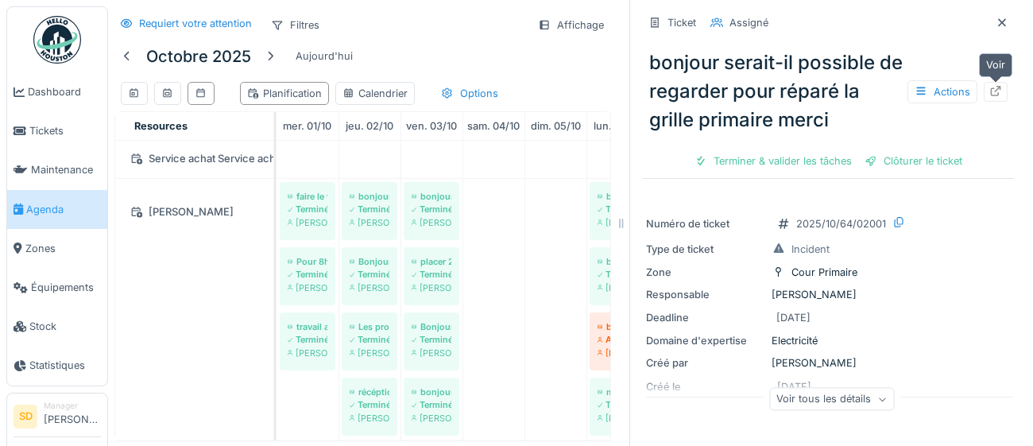
click at [992, 95] on icon at bounding box center [996, 91] width 10 height 10
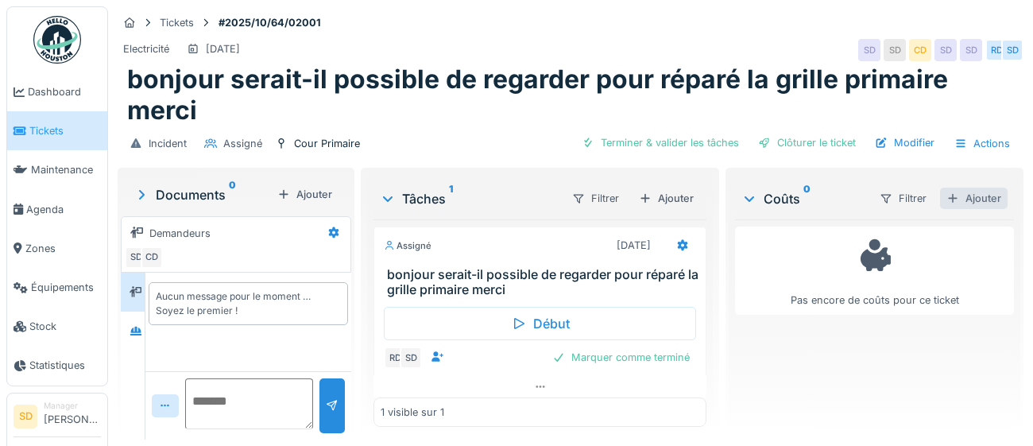
click at [981, 198] on div "Ajouter" at bounding box center [974, 198] width 68 height 21
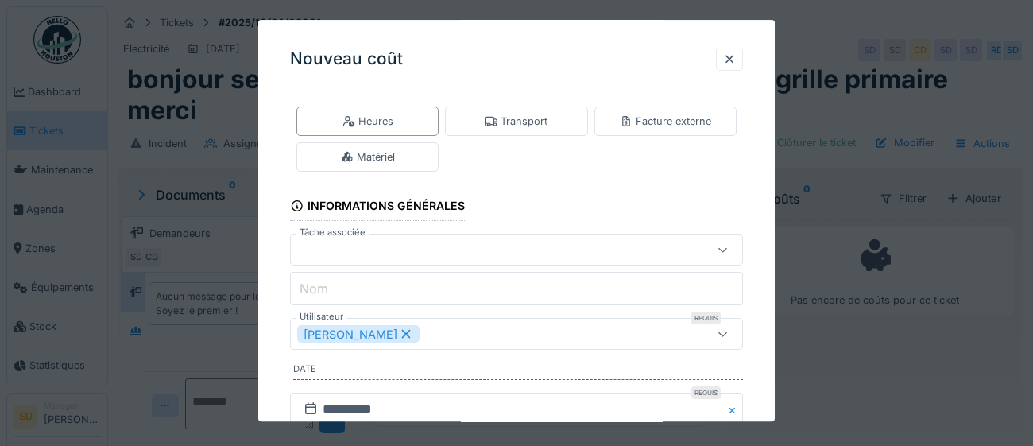
click at [536, 335] on div "[PERSON_NAME]" at bounding box center [488, 334] width 382 height 17
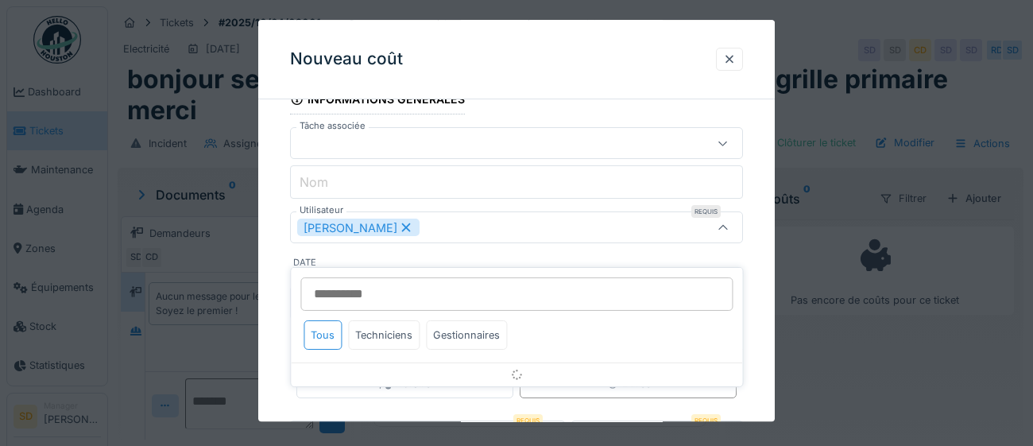
scroll to position [137, 0]
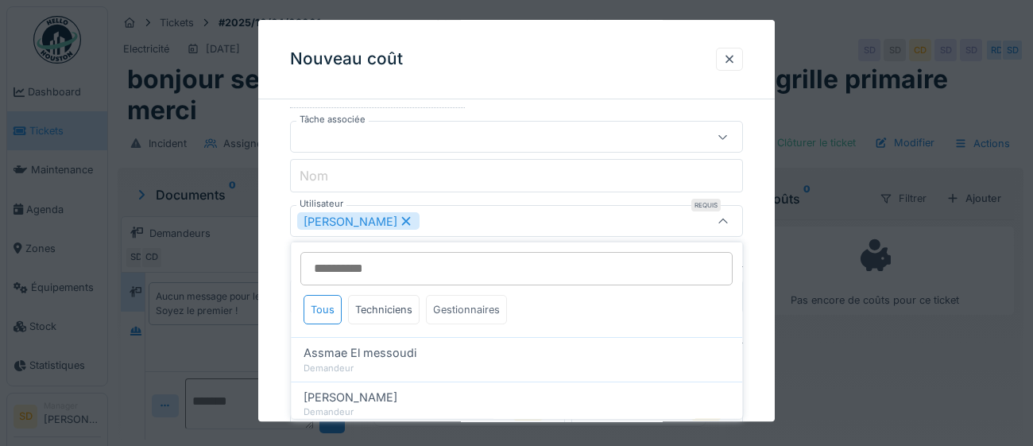
click at [453, 309] on div "Gestionnaires" at bounding box center [466, 309] width 81 height 29
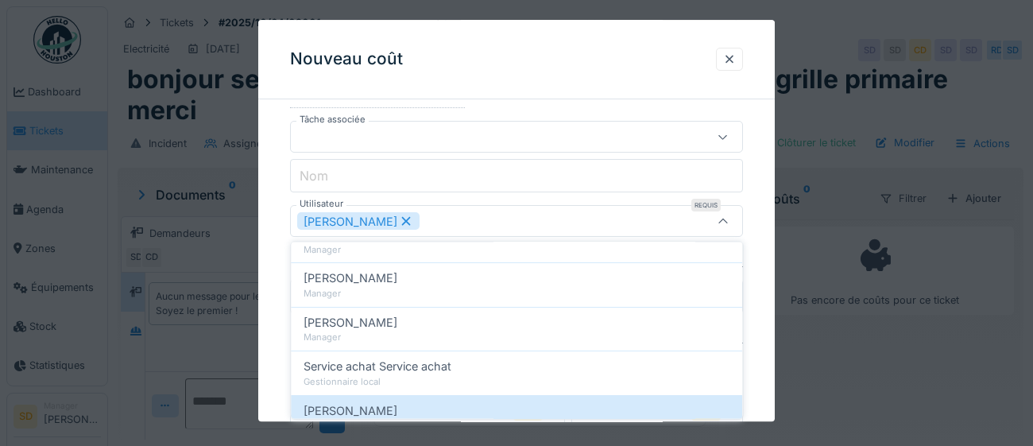
scroll to position [207, 0]
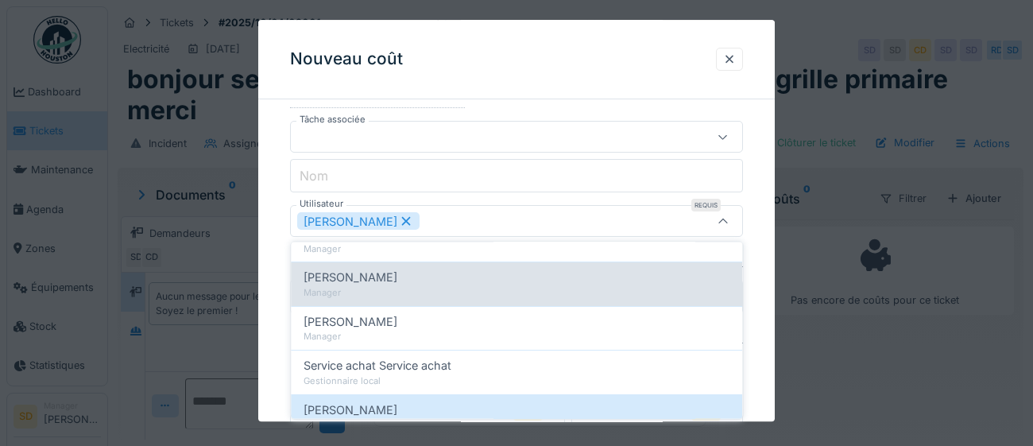
click at [422, 280] on div "[PERSON_NAME]" at bounding box center [517, 277] width 426 height 17
type input "*********"
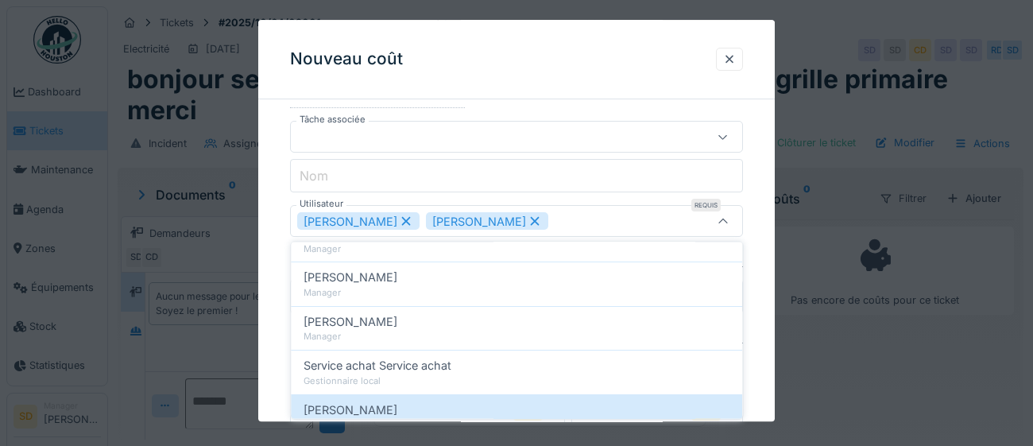
click at [766, 332] on div "**********" at bounding box center [516, 258] width 516 height 567
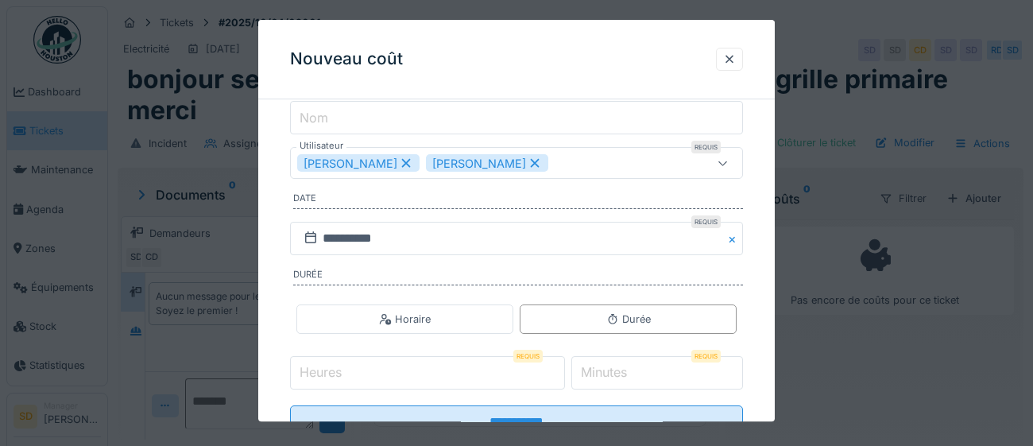
scroll to position [222, 0]
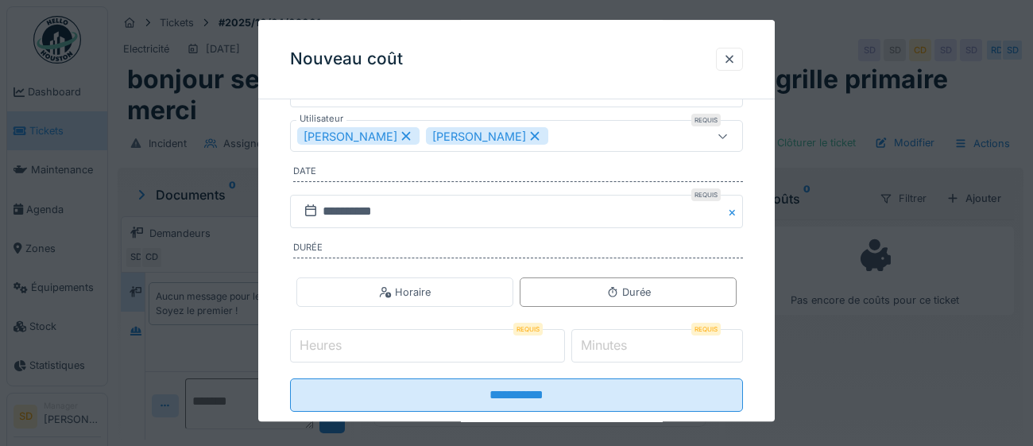
click at [451, 346] on input "Heures" at bounding box center [427, 346] width 275 height 33
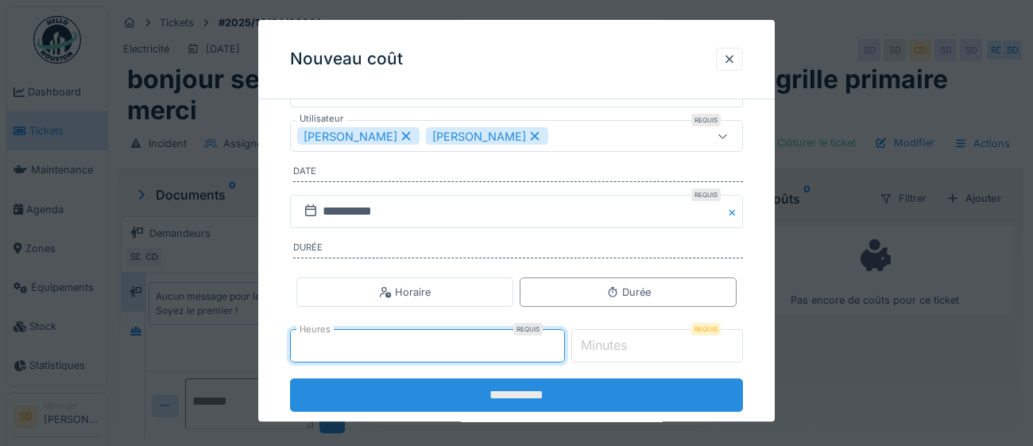
type input "*"
click at [435, 401] on input "**********" at bounding box center [516, 395] width 453 height 33
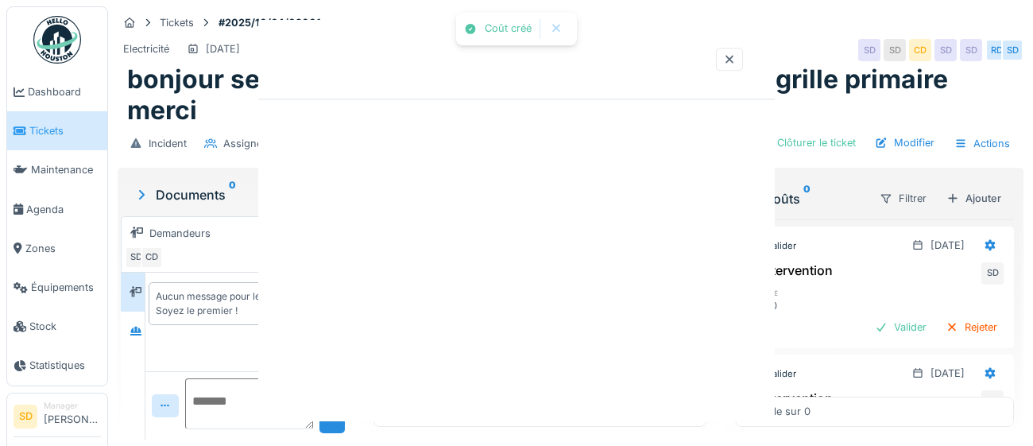
scroll to position [0, 0]
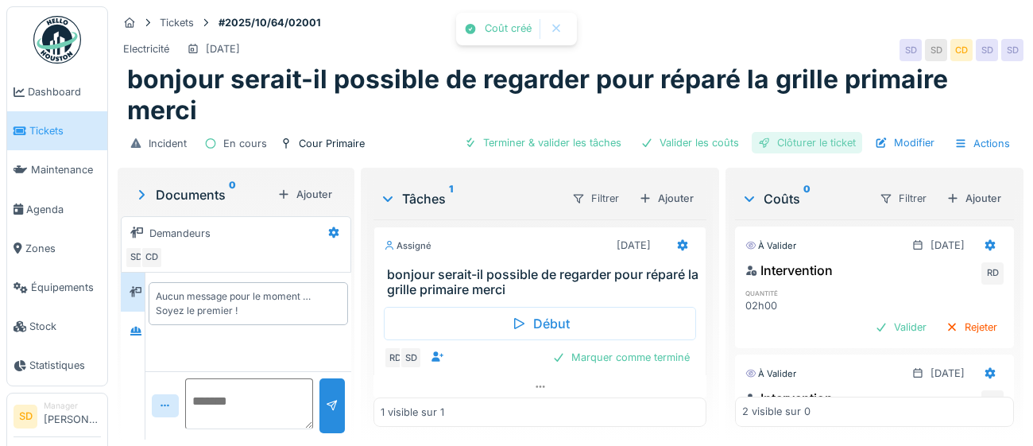
click at [787, 139] on div "Clôturer le ticket" at bounding box center [807, 142] width 110 height 21
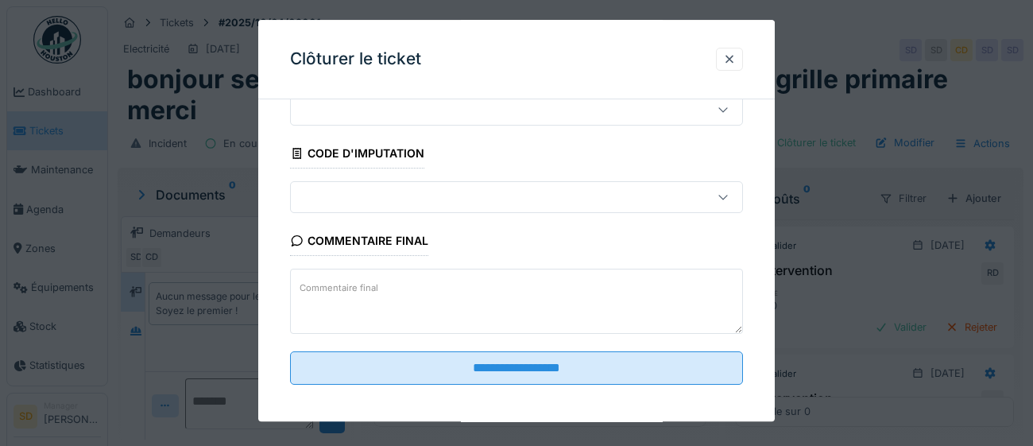
scroll to position [68, 0]
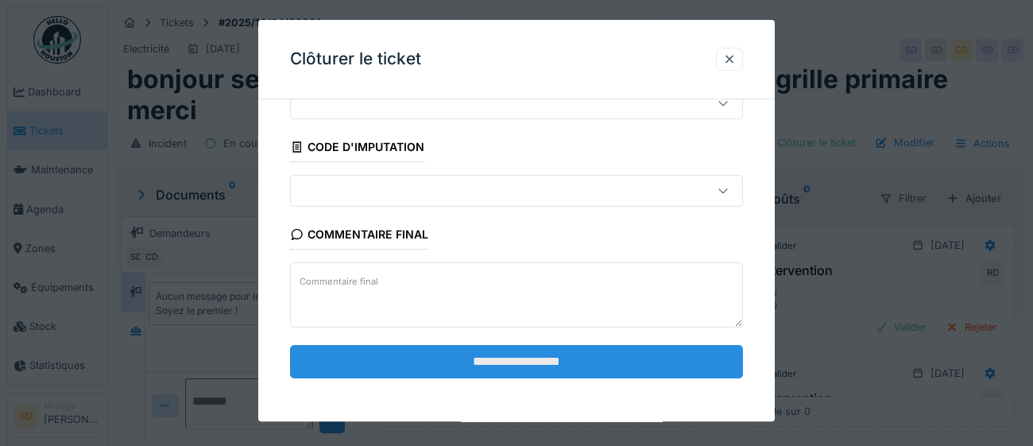
click at [486, 358] on input "**********" at bounding box center [516, 361] width 453 height 33
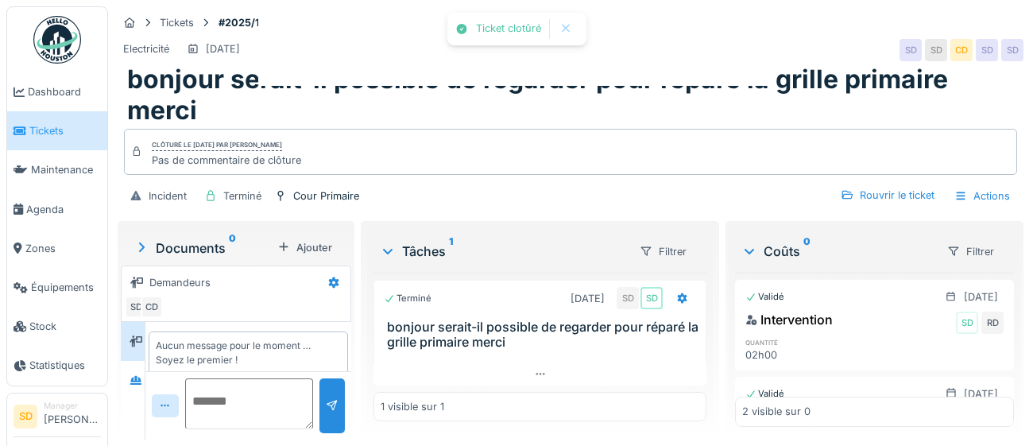
scroll to position [14, 0]
